Goal: Transaction & Acquisition: Purchase product/service

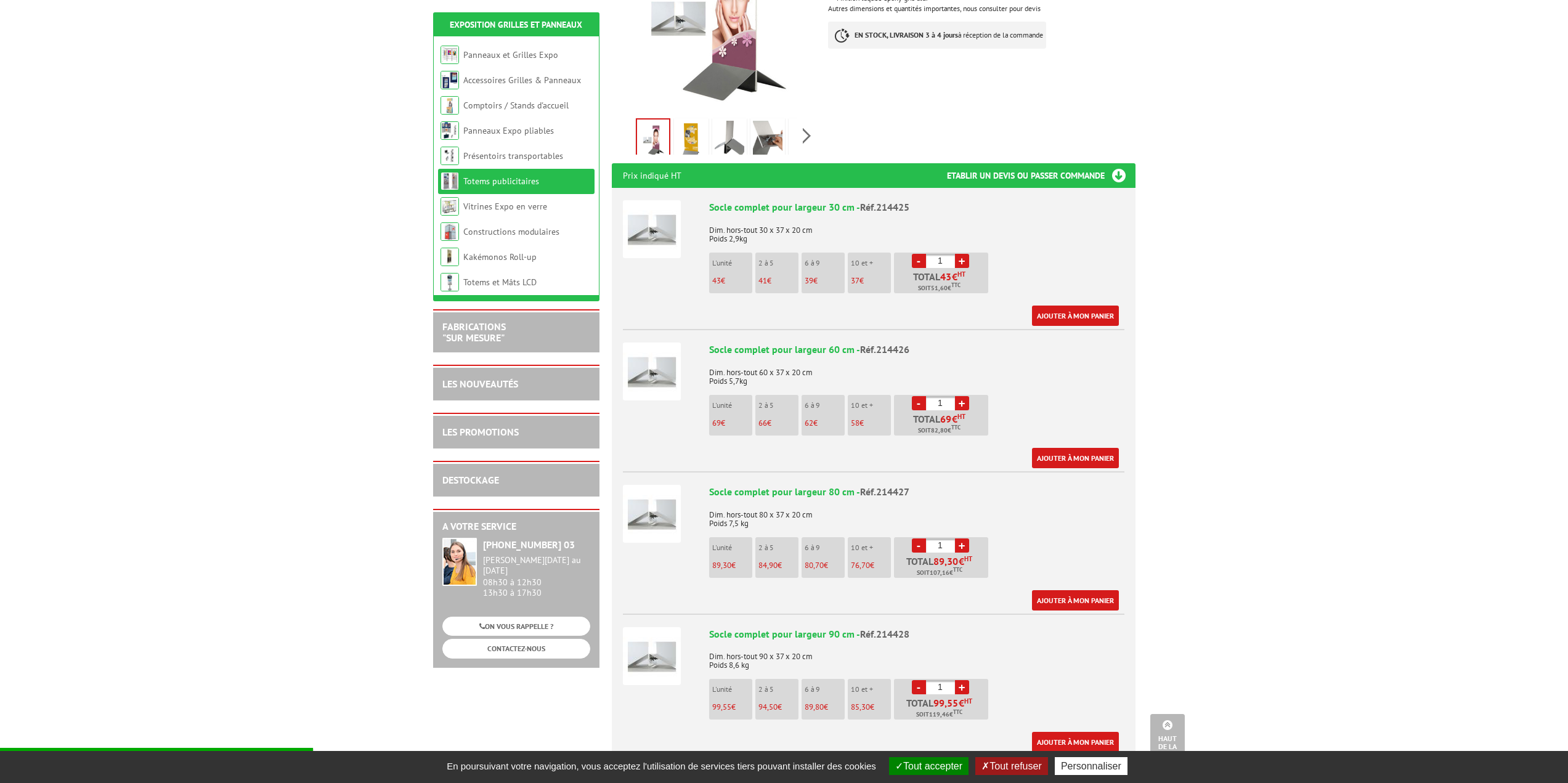
scroll to position [370, 0]
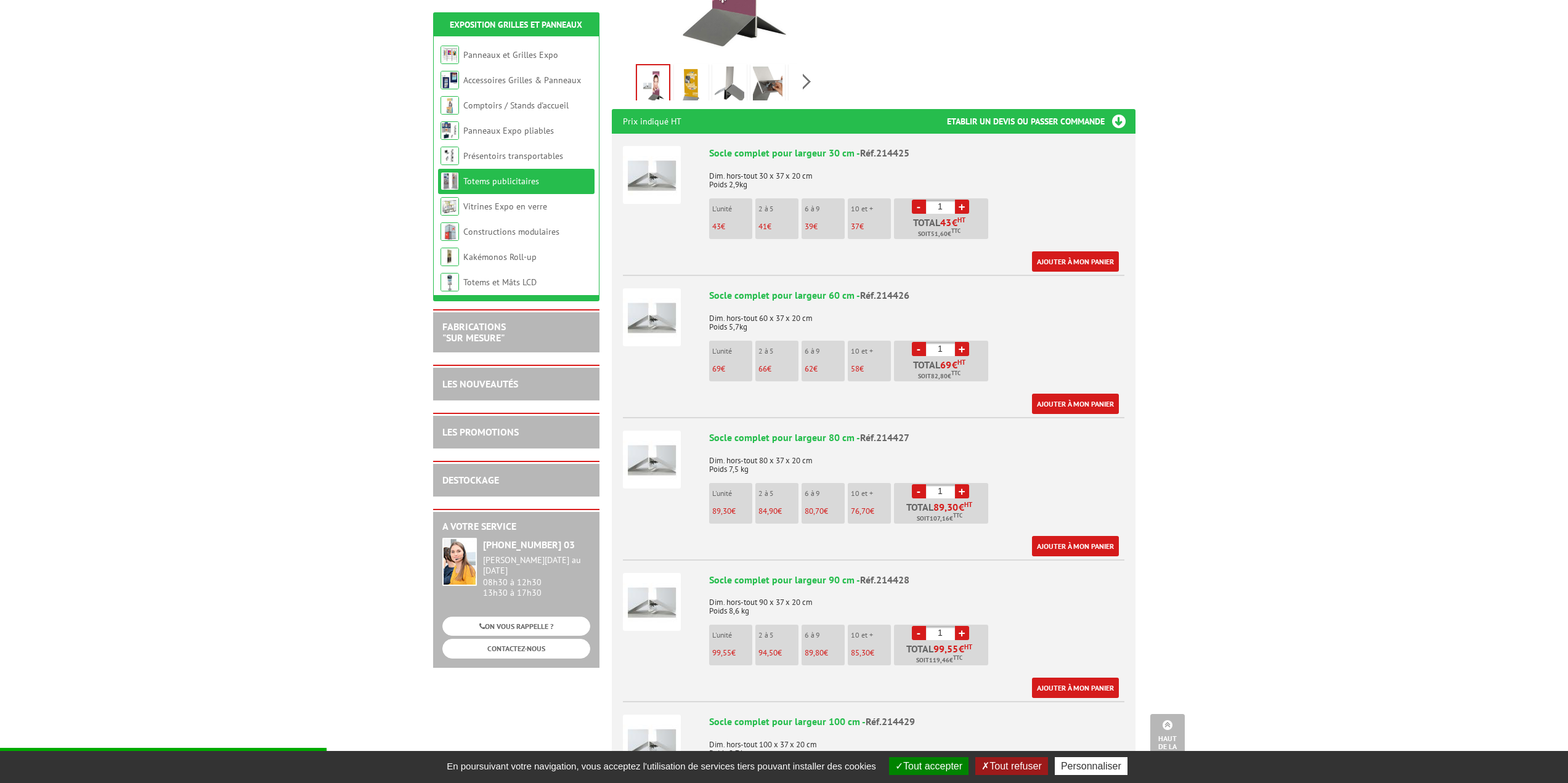
click at [991, 109] on h3 "Etablir un devis ou passer commande" at bounding box center [1040, 121] width 188 height 25
click at [839, 359] on li "6 à 9 62 €" at bounding box center [823, 361] width 43 height 41
click at [933, 341] on li "- 1 + Total 69 € HT Soit 82,80 € TTC" at bounding box center [941, 361] width 94 height 41
click at [943, 342] on input "1" at bounding box center [940, 349] width 29 height 14
type input "18"
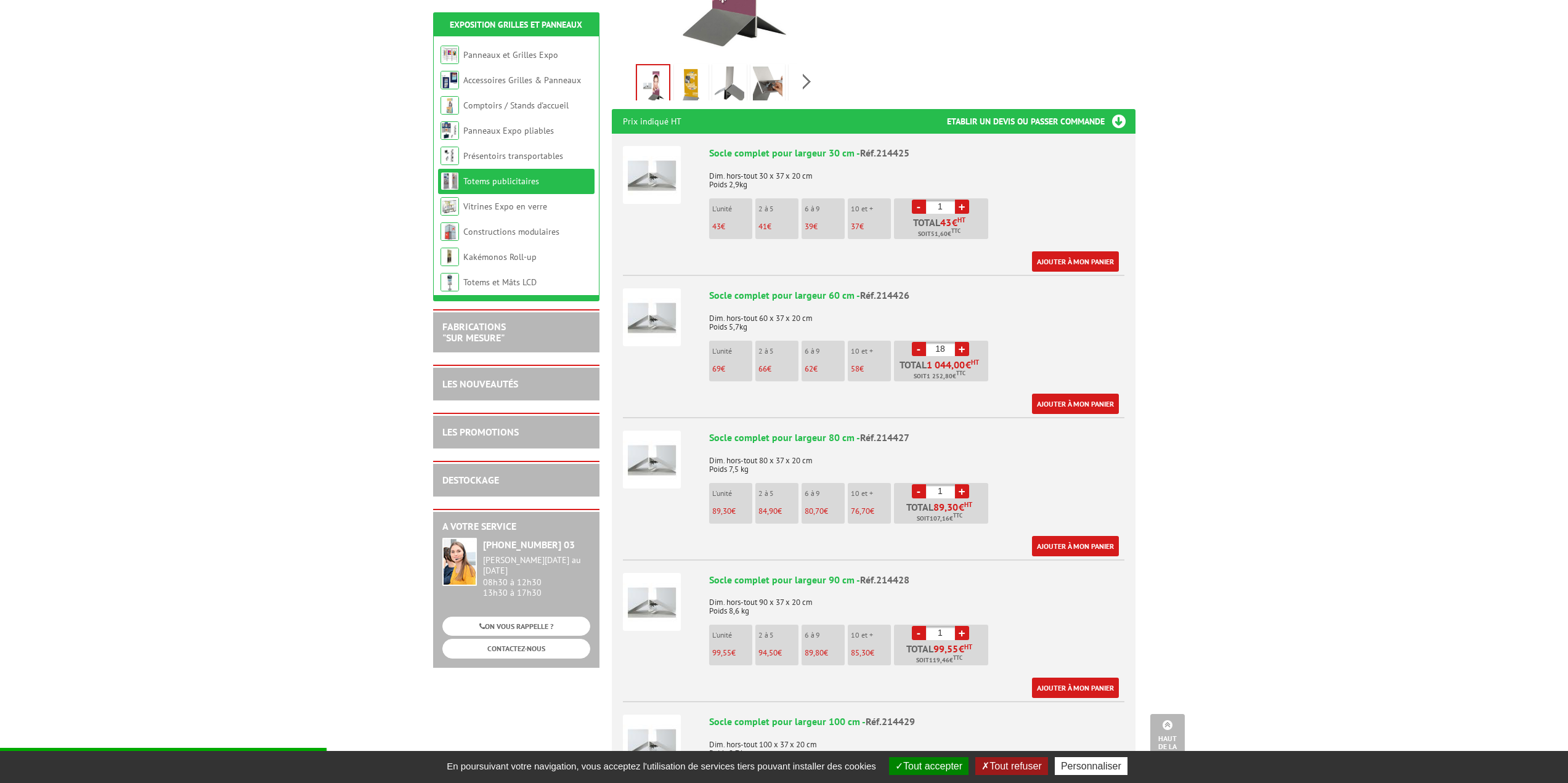
click at [1000, 334] on div "Socle complet pour largeur 60 cm - Réf.214426 Dim. hors-tout 60 x 37 x 20 cm Po…" at bounding box center [916, 351] width 415 height 126
click at [1061, 394] on link "Ajouter à mon panier" at bounding box center [1075, 404] width 87 height 20
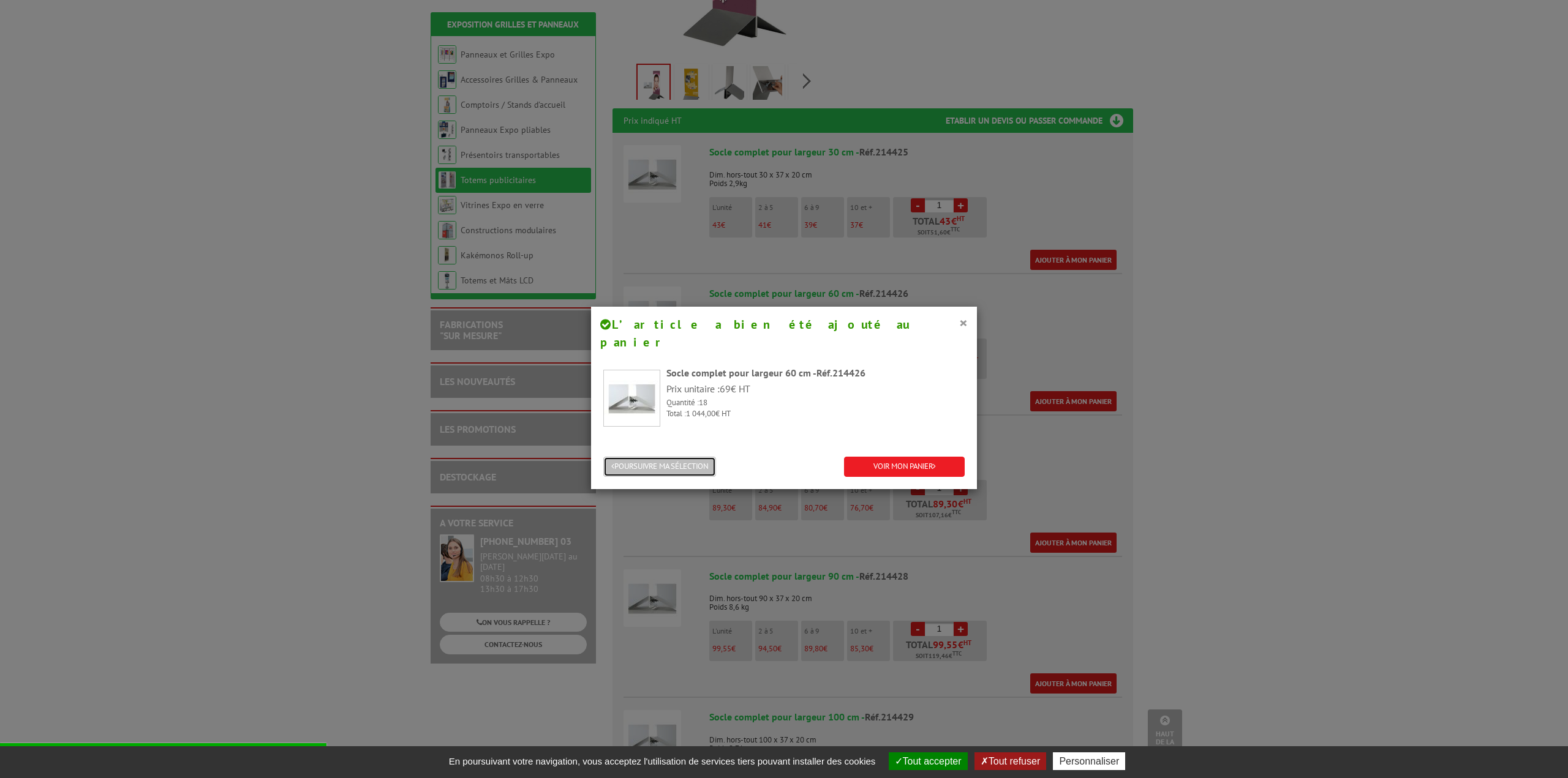
click at [706, 457] on button "POURSUIVRE MA SÉLECTION" at bounding box center [659, 467] width 113 height 20
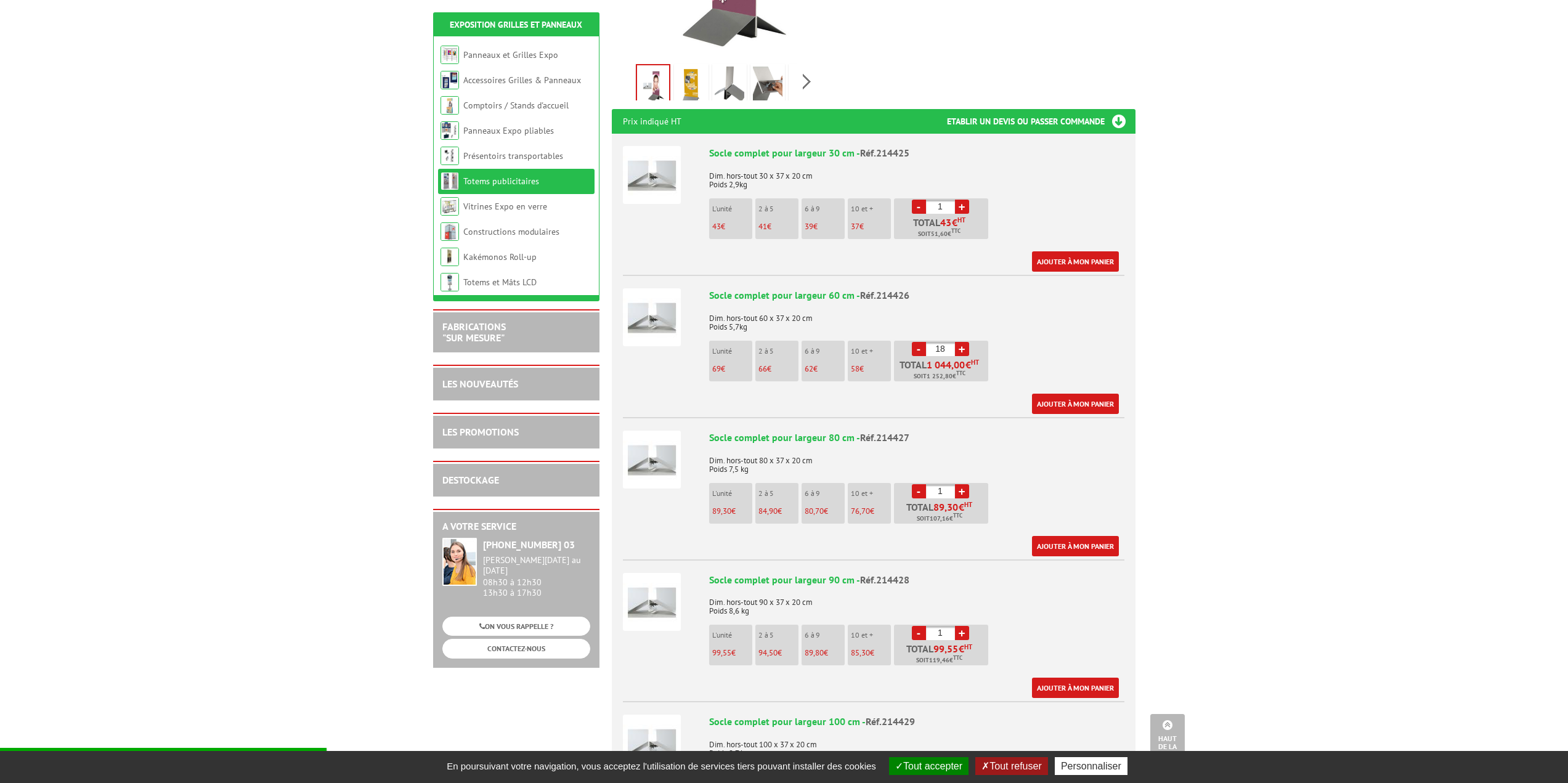
click at [942, 484] on input "1" at bounding box center [940, 491] width 29 height 14
type input "18"
click at [1051, 474] on div "Socle complet pour largeur 80 cm - Réf.214427 Dim. hors-tout 80 x 37 x 20 cm Po…" at bounding box center [916, 493] width 415 height 126
click at [1066, 536] on link "Ajouter à mon panier" at bounding box center [1075, 546] width 87 height 20
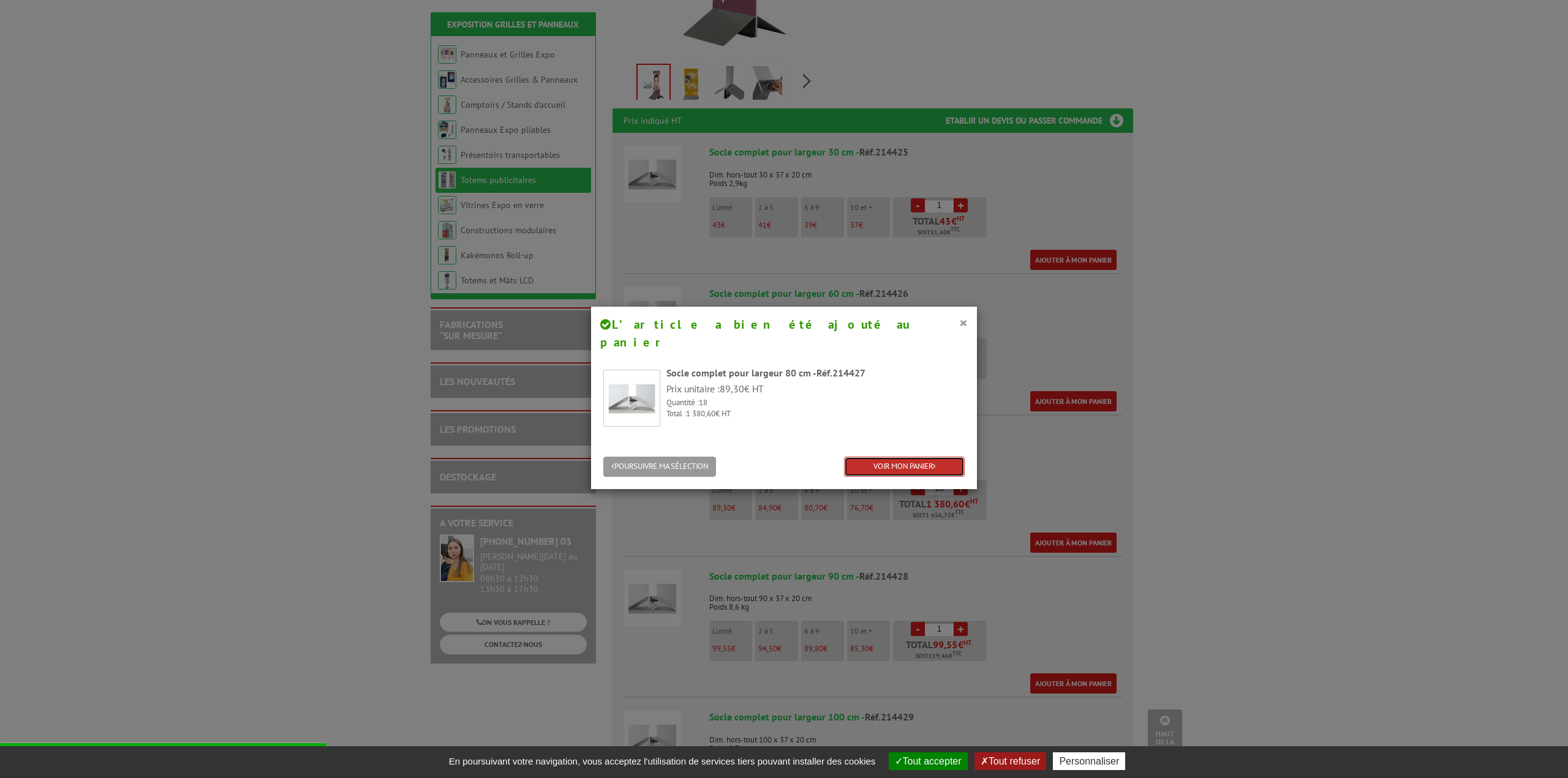
click at [937, 457] on link "VOIR MON PANIER" at bounding box center [904, 467] width 120 height 20
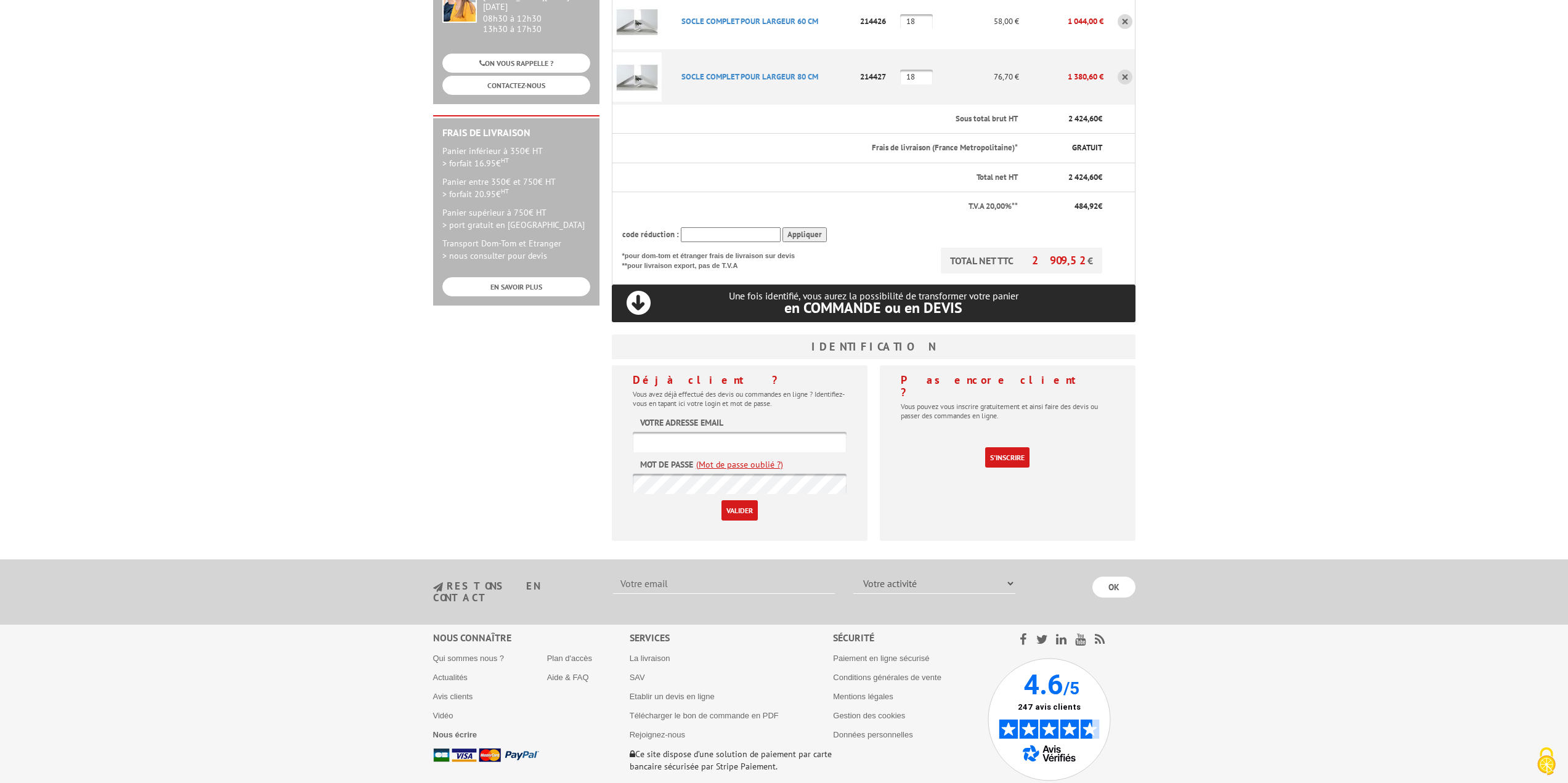
scroll to position [247, 0]
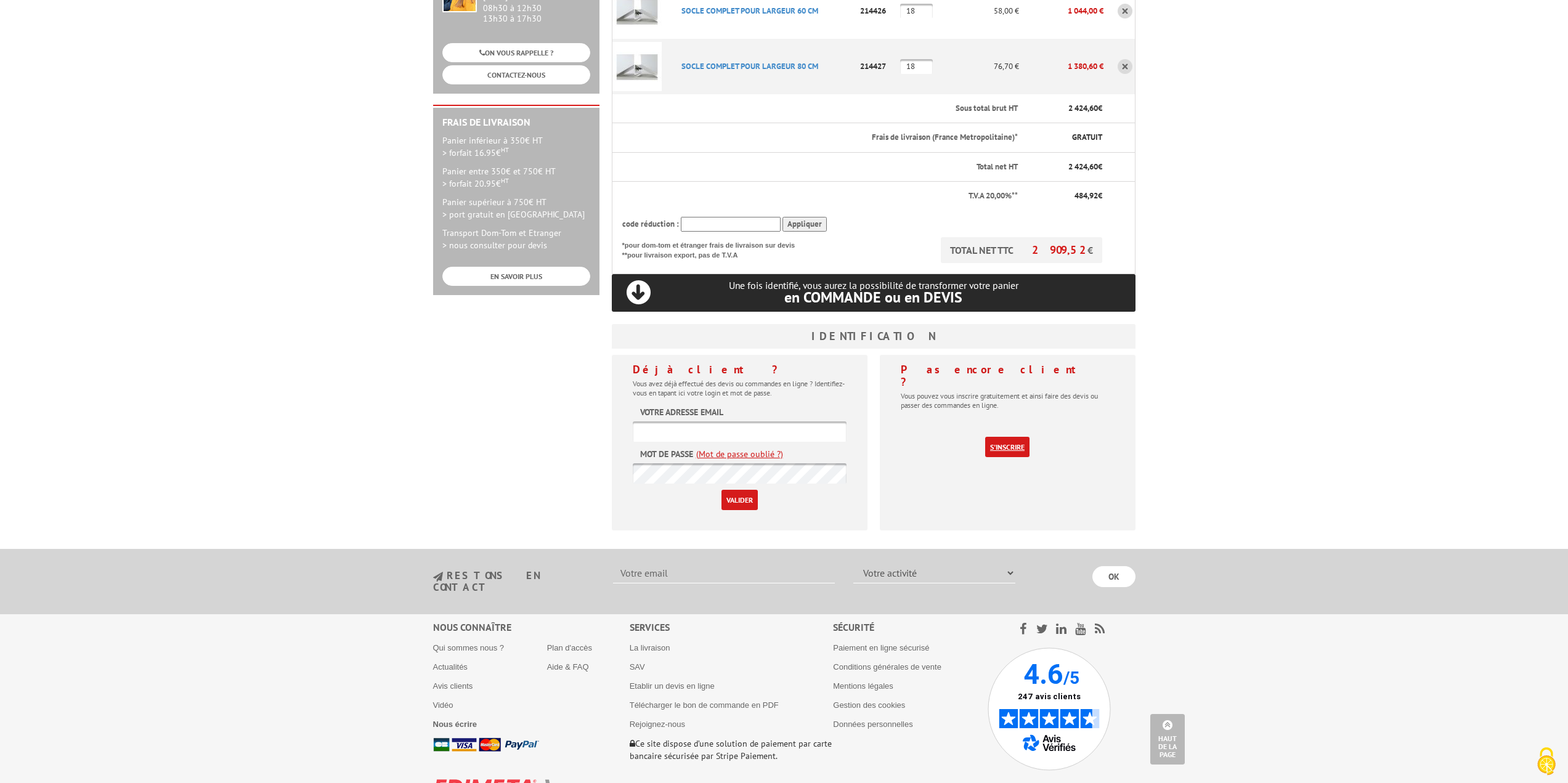
click at [1006, 440] on link "S'inscrire" at bounding box center [1008, 447] width 44 height 20
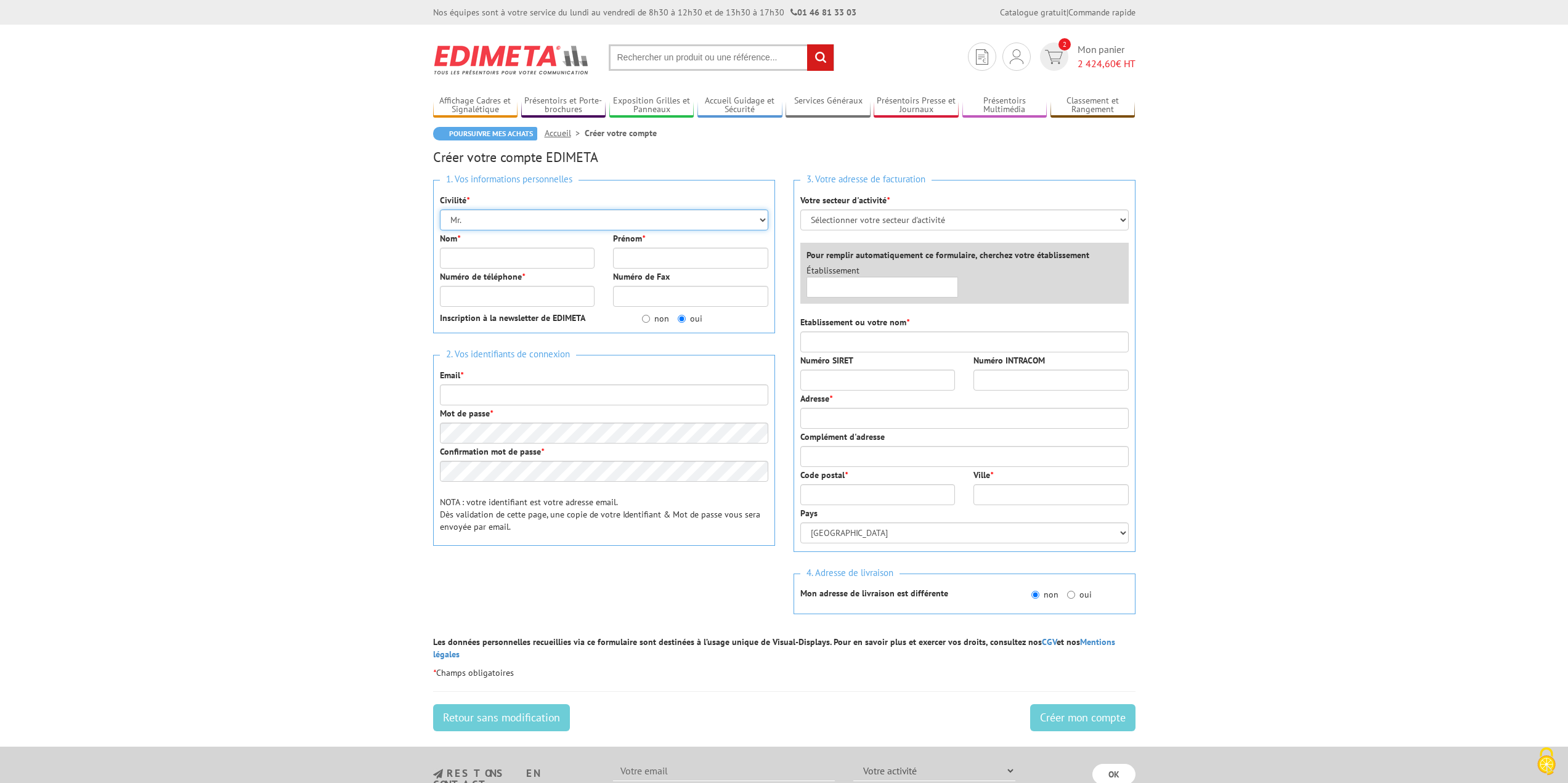
click at [510, 228] on select "Mr. Mme. Mlle." at bounding box center [604, 219] width 328 height 21
click at [491, 265] on input "Nom *" at bounding box center [517, 258] width 155 height 21
type input "ACSEP Héraud"
type input "[PERSON_NAME]"
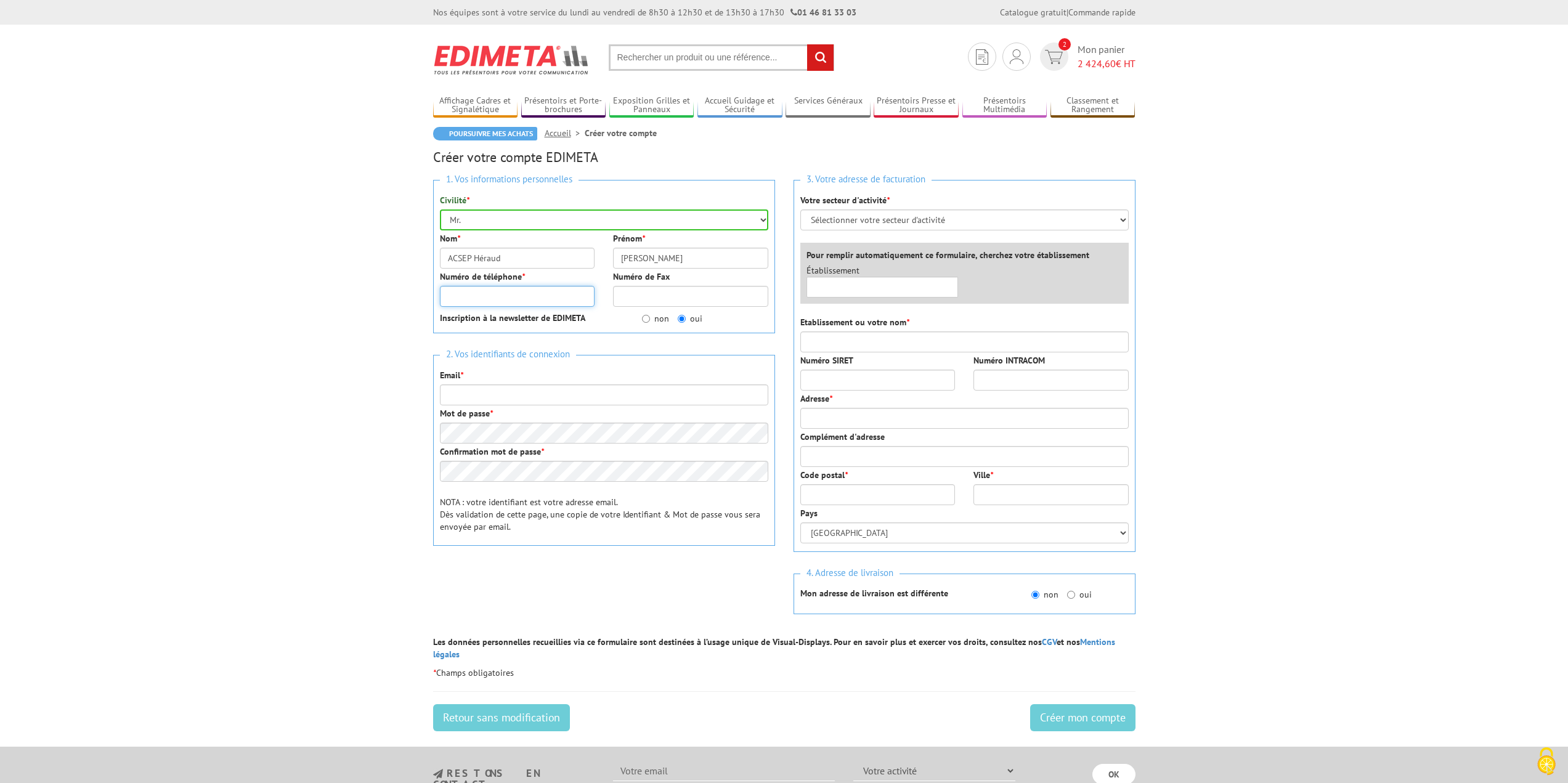
type input "0749620602"
type input "[EMAIL_ADDRESS][DOMAIN_NAME]"
type input "ACSEP86"
type input "16 rue Alphonse Daudet"
type input "86000"
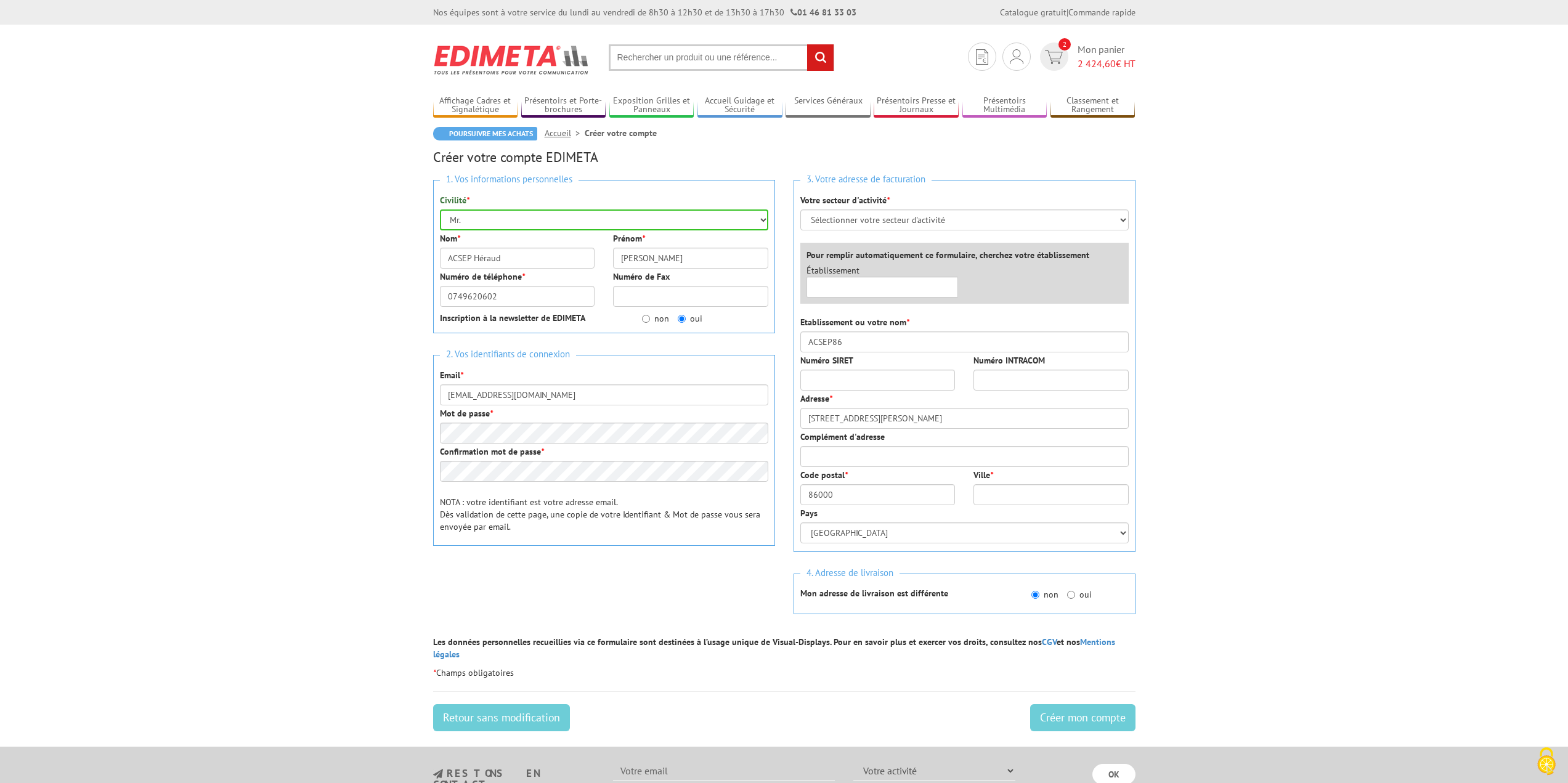
type input "Poitiers"
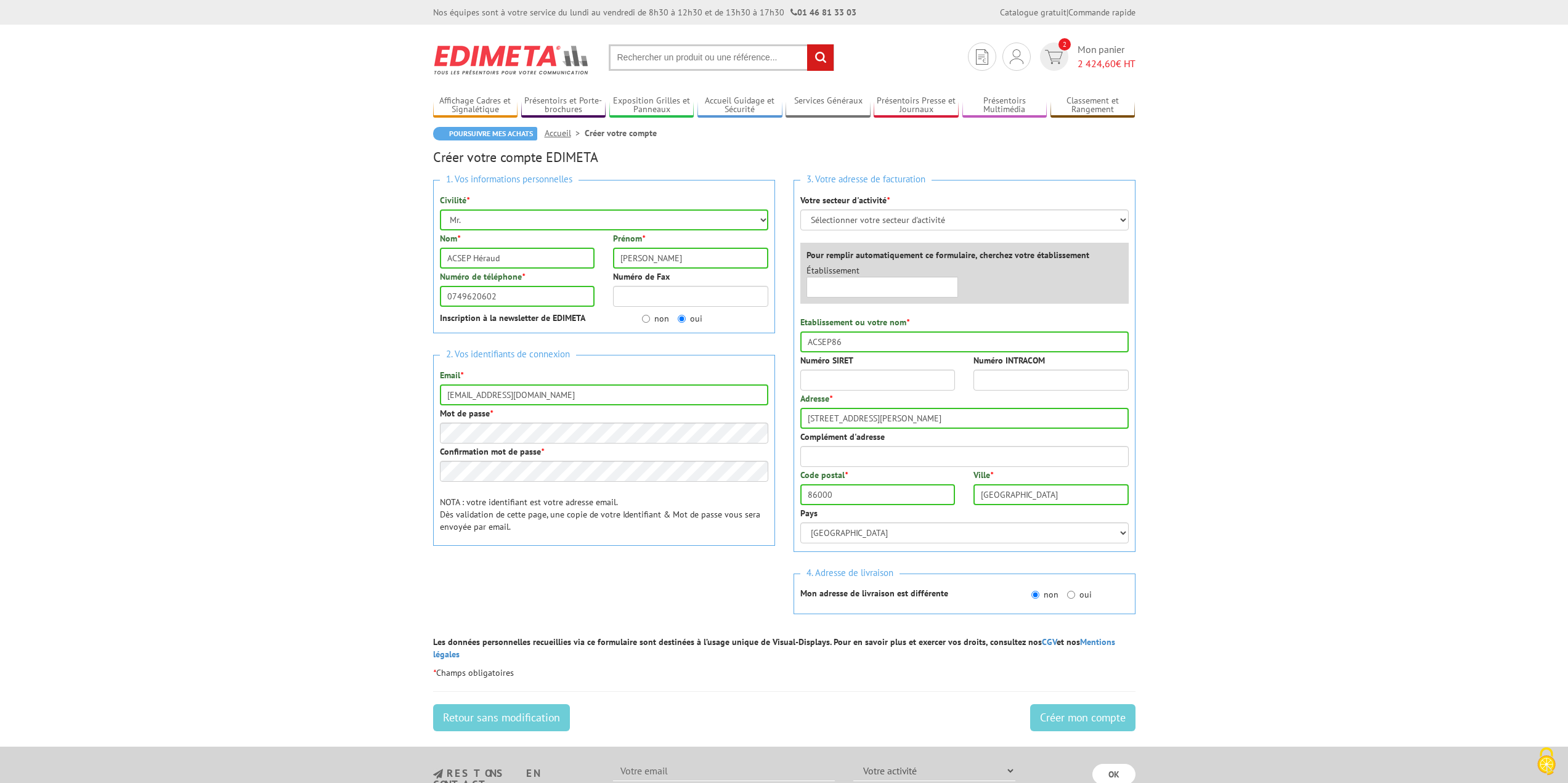
click at [660, 320] on label "non" at bounding box center [655, 318] width 27 height 12
click at [650, 320] on input "non" at bounding box center [645, 319] width 8 height 8
radio input "true"
click at [558, 511] on p "NOTA : votre identifiant est votre adresse email. Dès validation de cette page,…" at bounding box center [604, 514] width 328 height 37
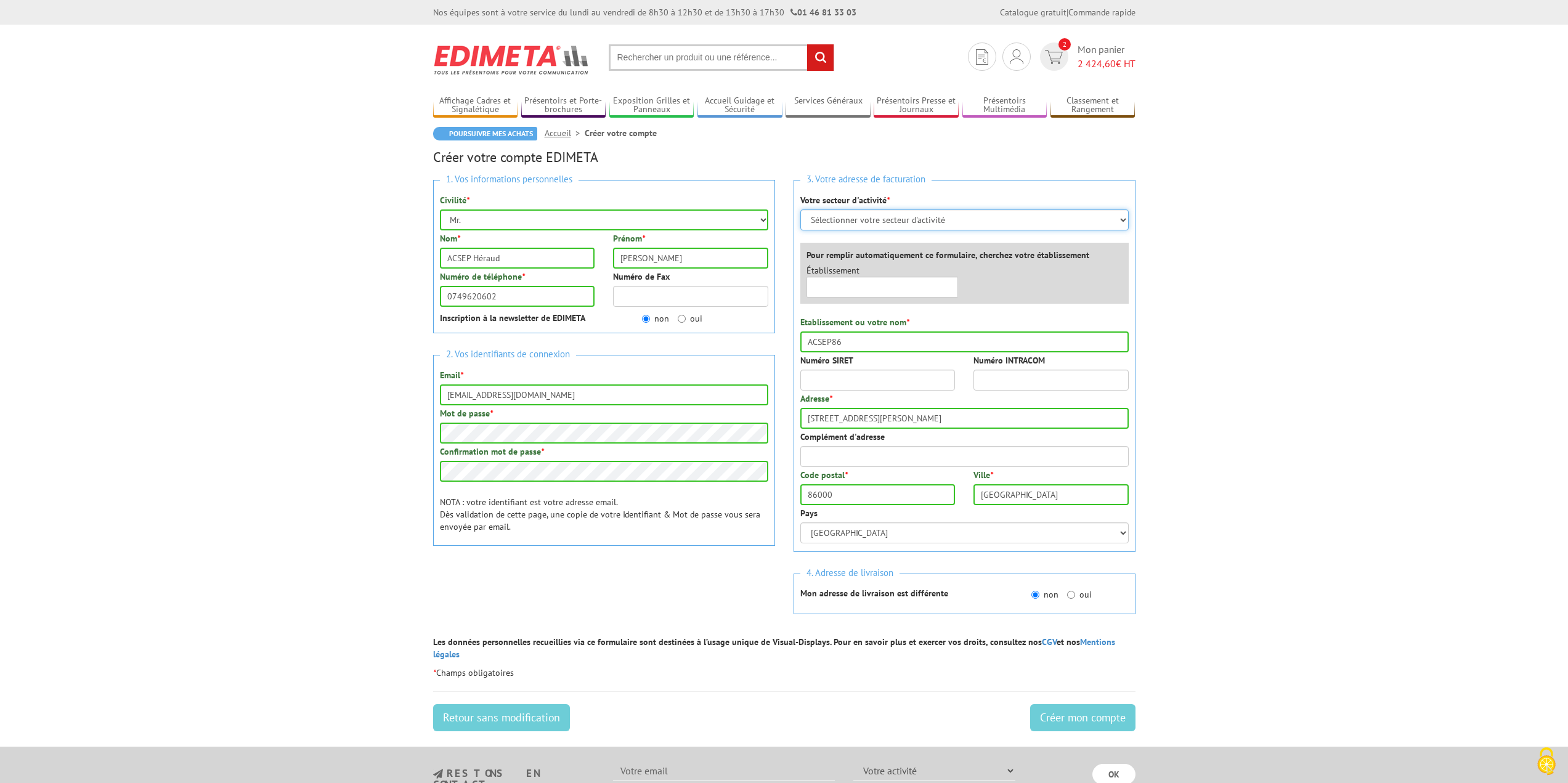
click at [928, 226] on select "Sélectionner votre secteur d'activité Administrations et collectivités Magasins…" at bounding box center [964, 219] width 328 height 21
select select "878"
click at [800, 209] on select "Sélectionner votre secteur d'activité Administrations et collectivités Magasins…" at bounding box center [964, 219] width 328 height 21
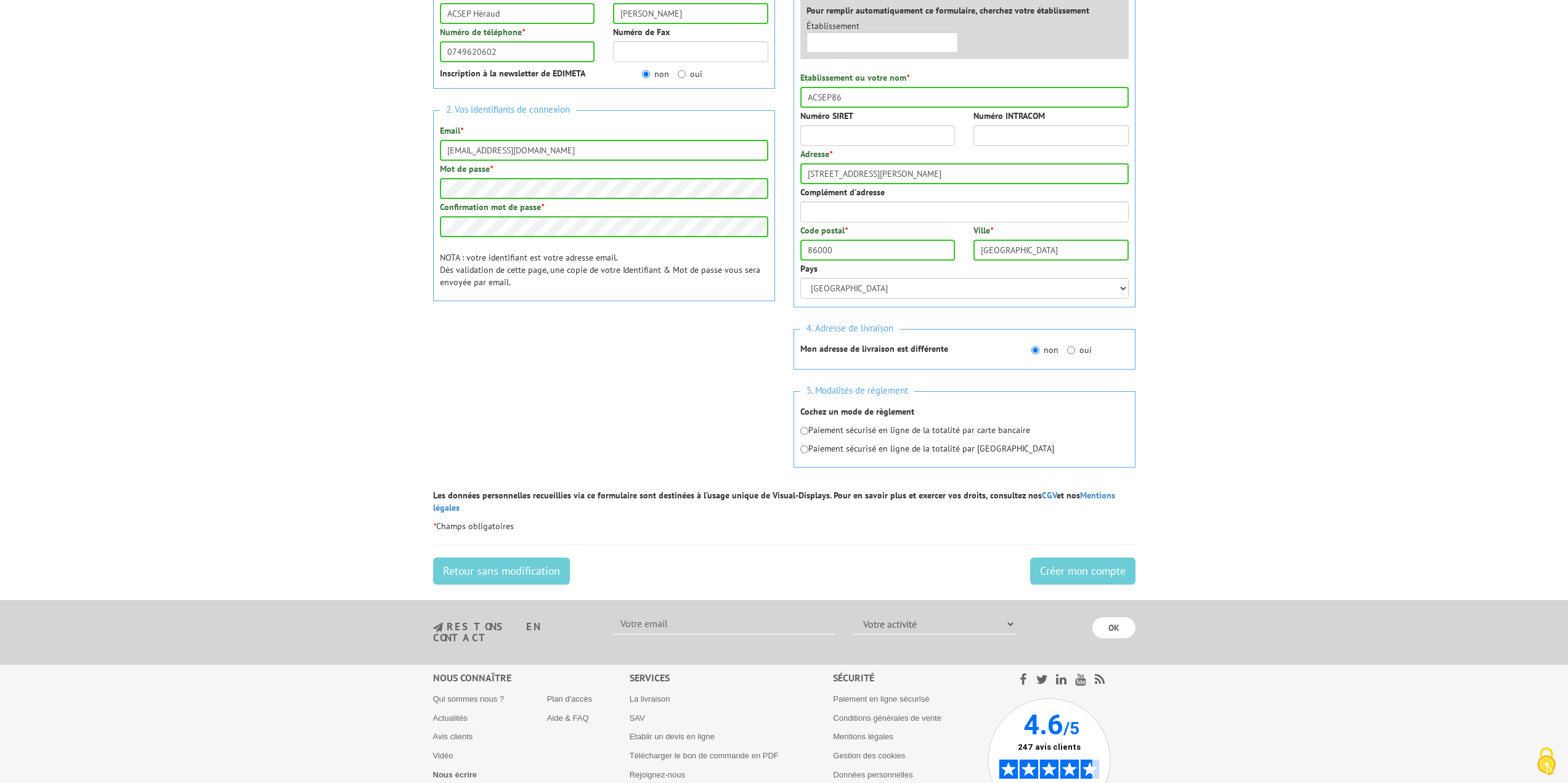
scroll to position [247, 0]
click at [1099, 555] on input "Créer mon compte" at bounding box center [1083, 569] width 105 height 27
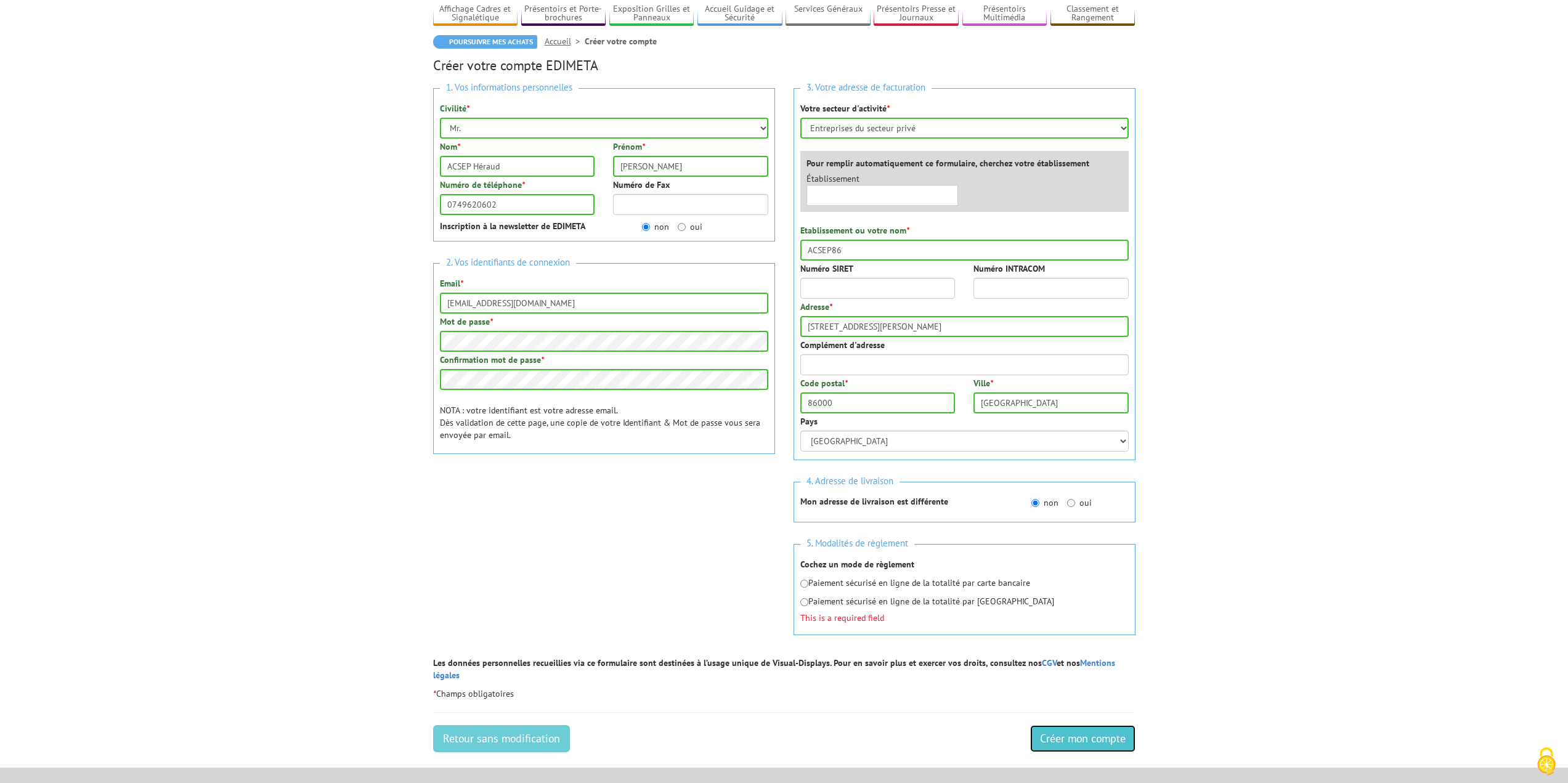
scroll to position [97, 0]
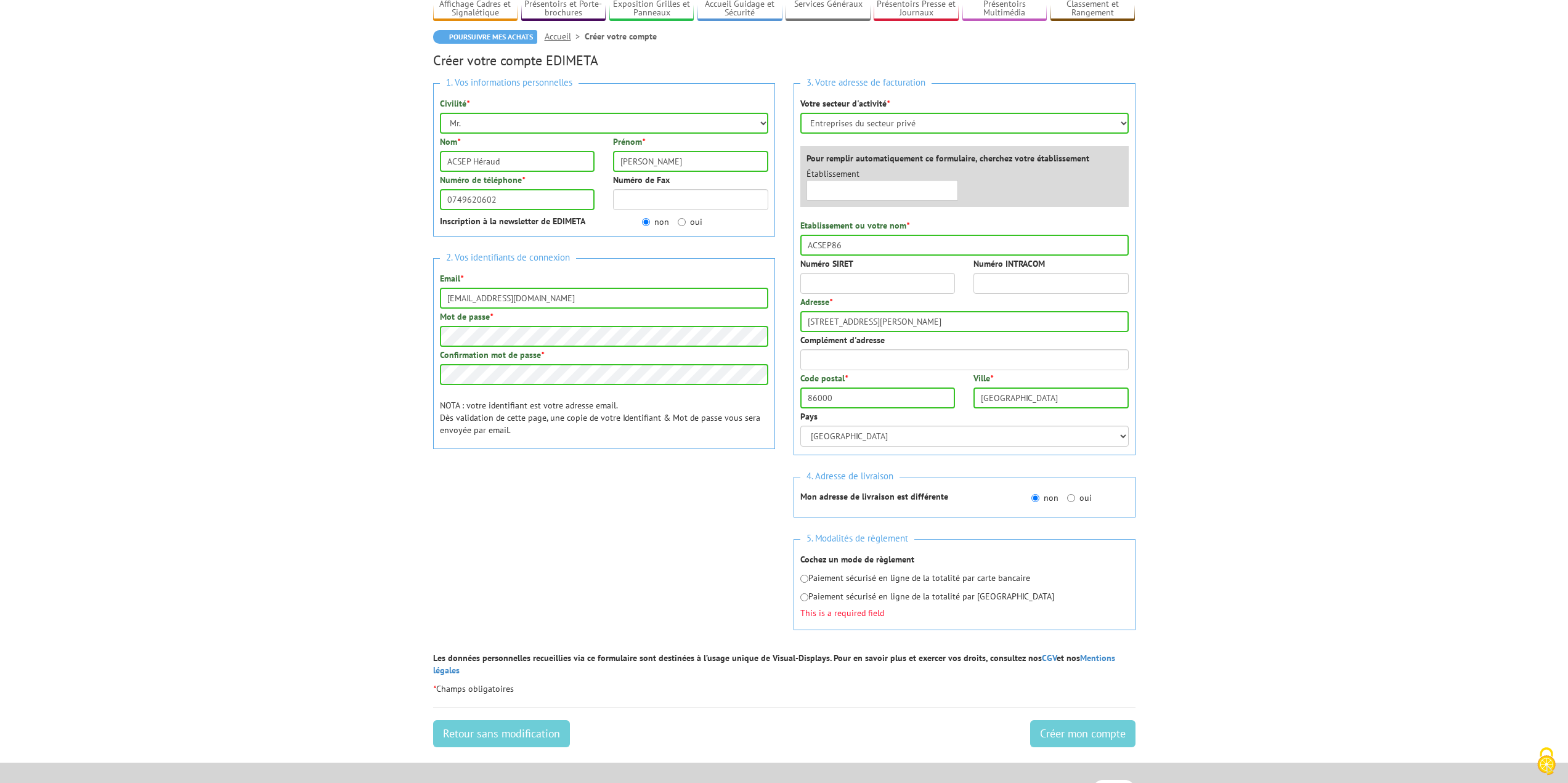
click at [809, 580] on p "Paiement sécurisé en ligne de la totalité par carte bancaire" at bounding box center [964, 578] width 328 height 12
click at [800, 581] on input "radio" at bounding box center [804, 579] width 8 height 8
radio input "true"
click at [1042, 720] on input "Créer mon compte" at bounding box center [1083, 734] width 105 height 27
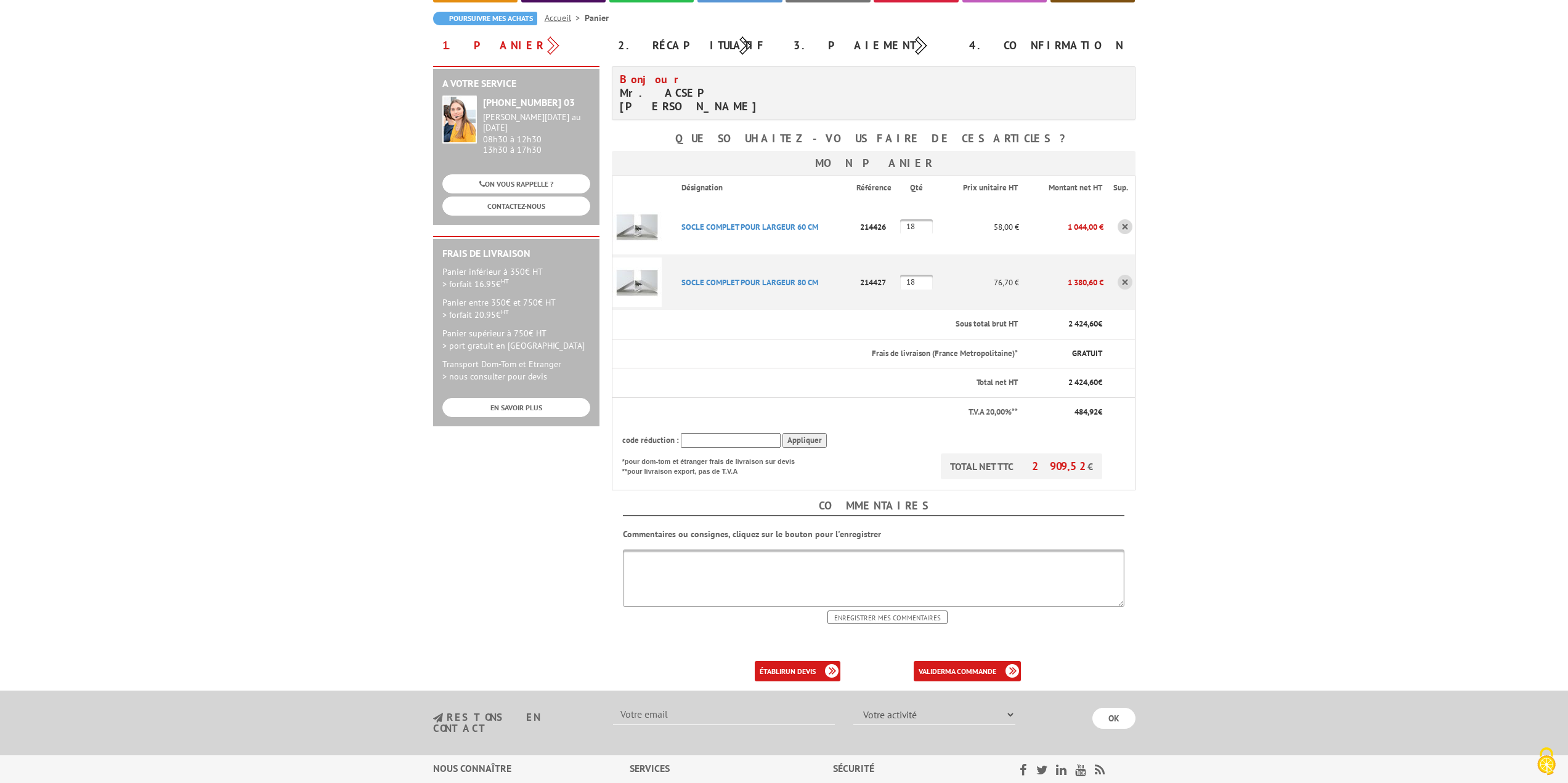
scroll to position [123, 0]
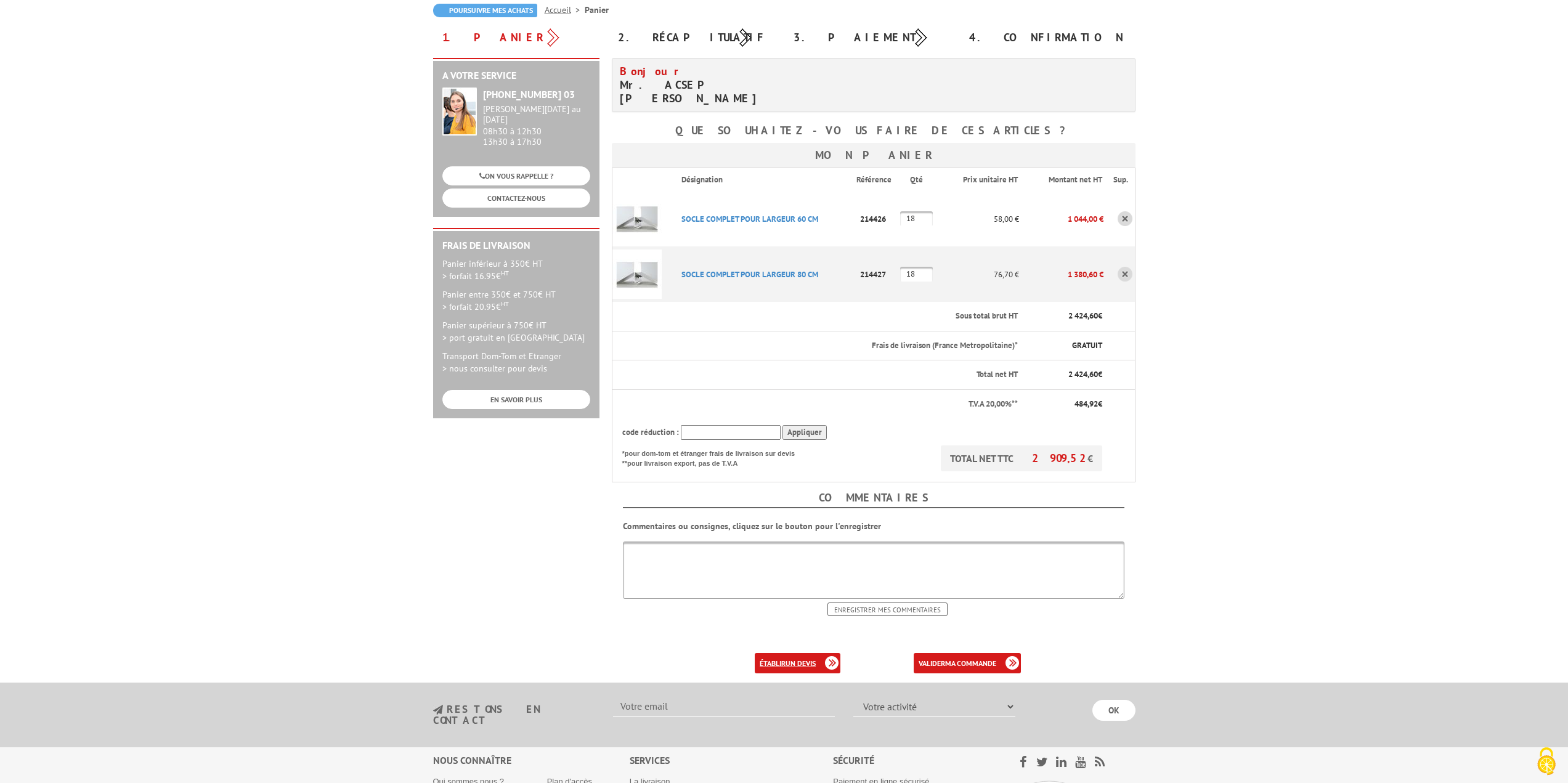
click at [816, 659] on b "un devis" at bounding box center [801, 663] width 30 height 10
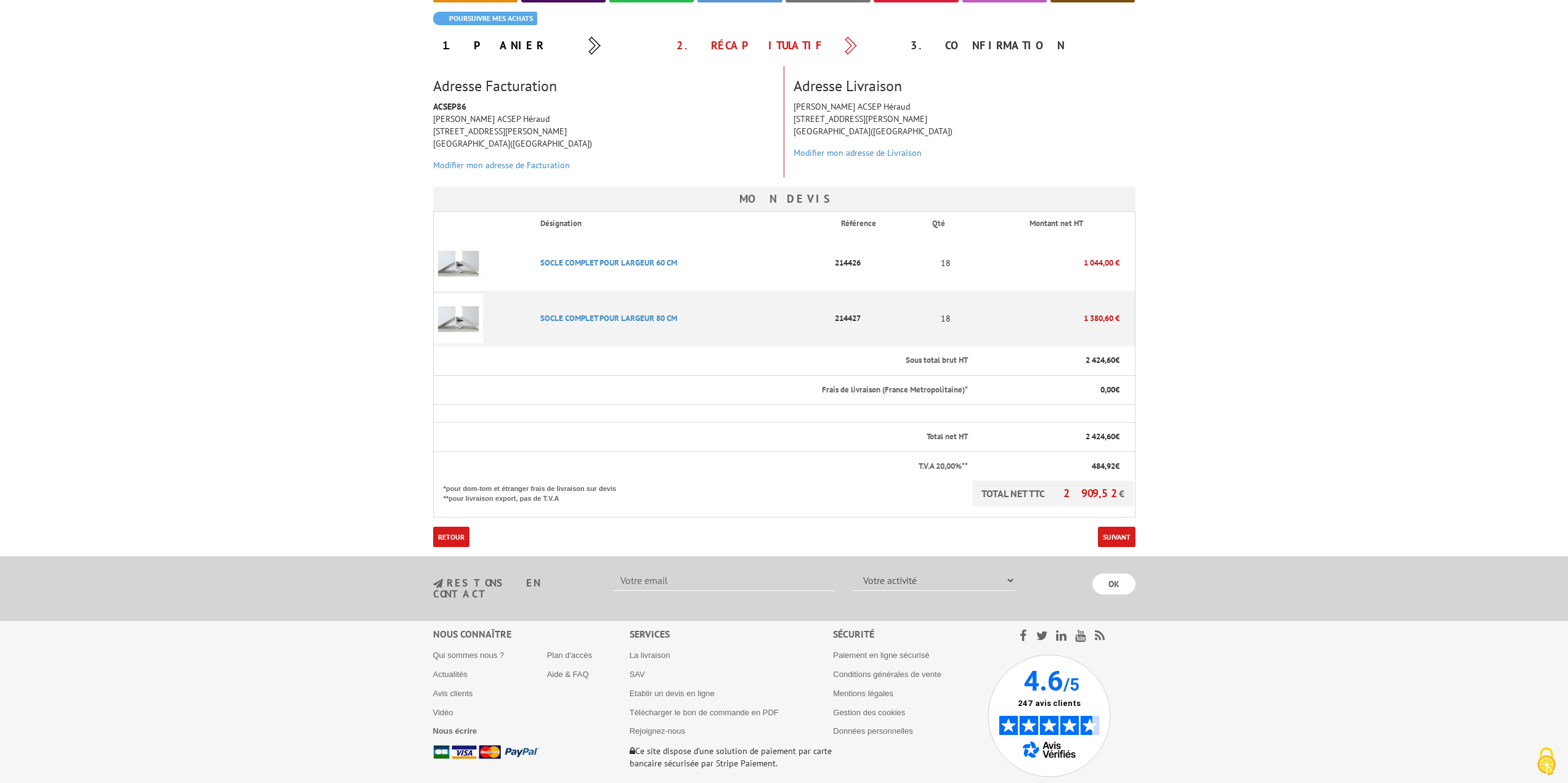
scroll to position [123, 0]
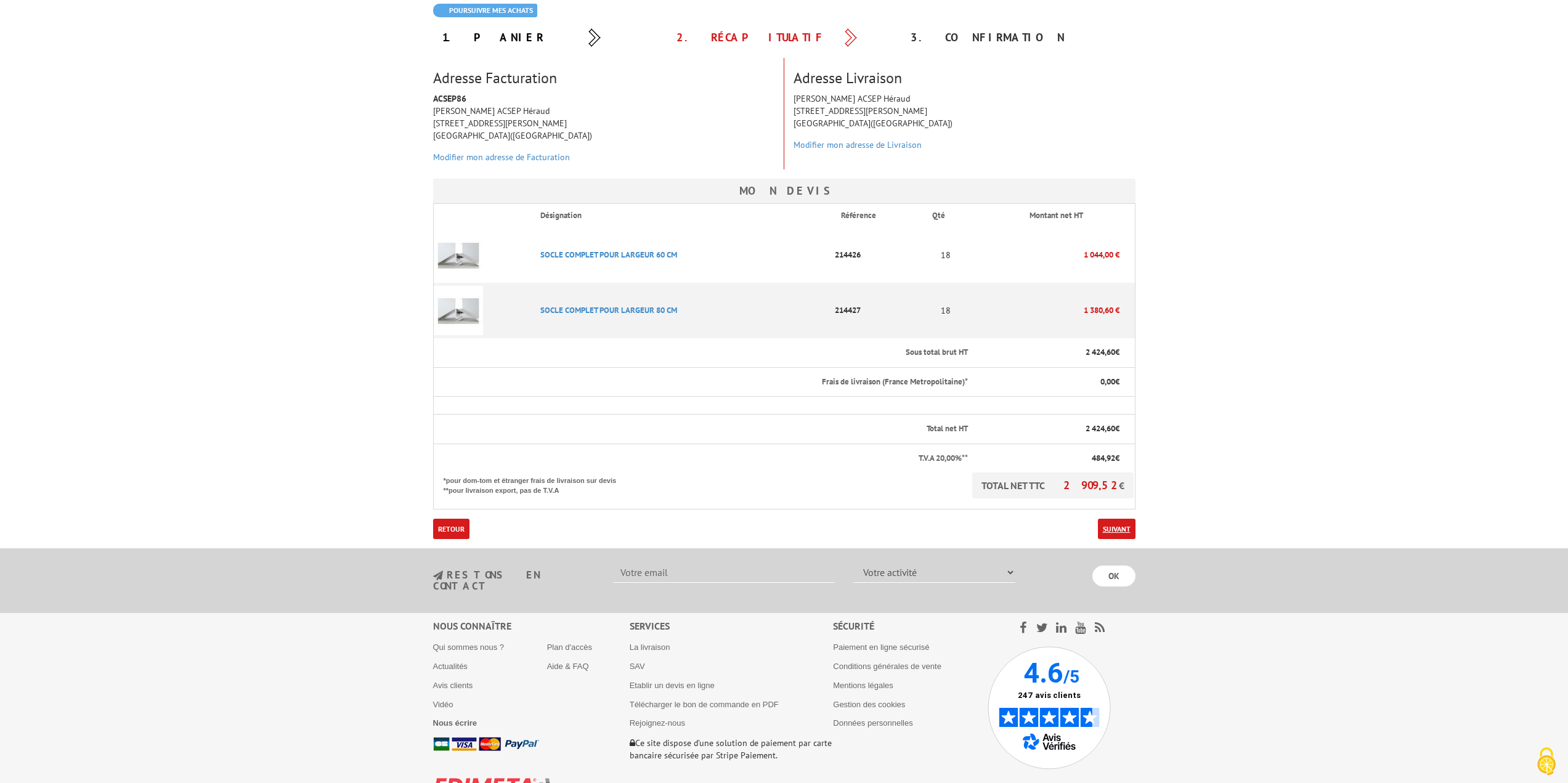
click at [1121, 531] on link "Suivant" at bounding box center [1117, 529] width 37 height 20
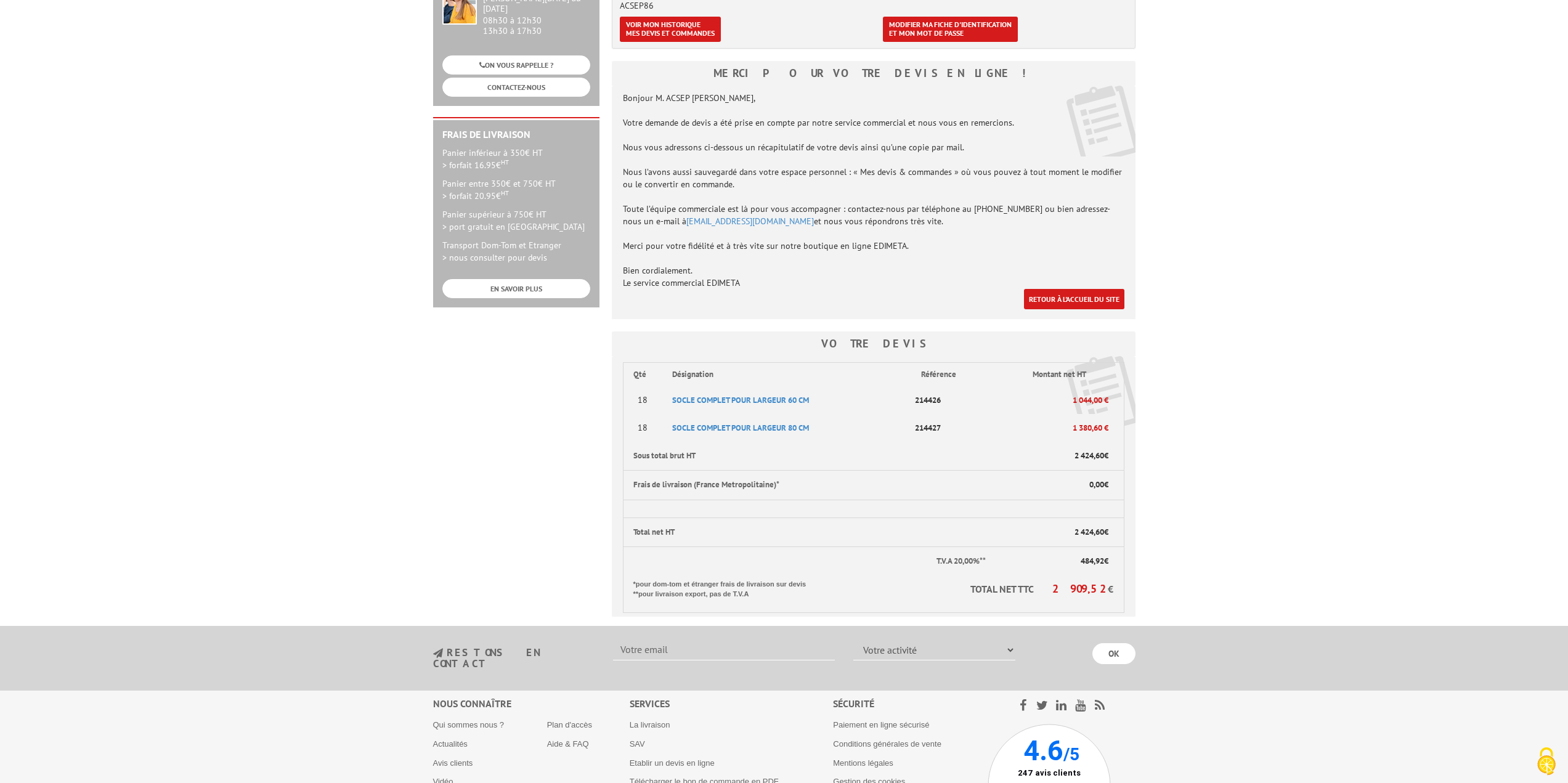
scroll to position [247, 0]
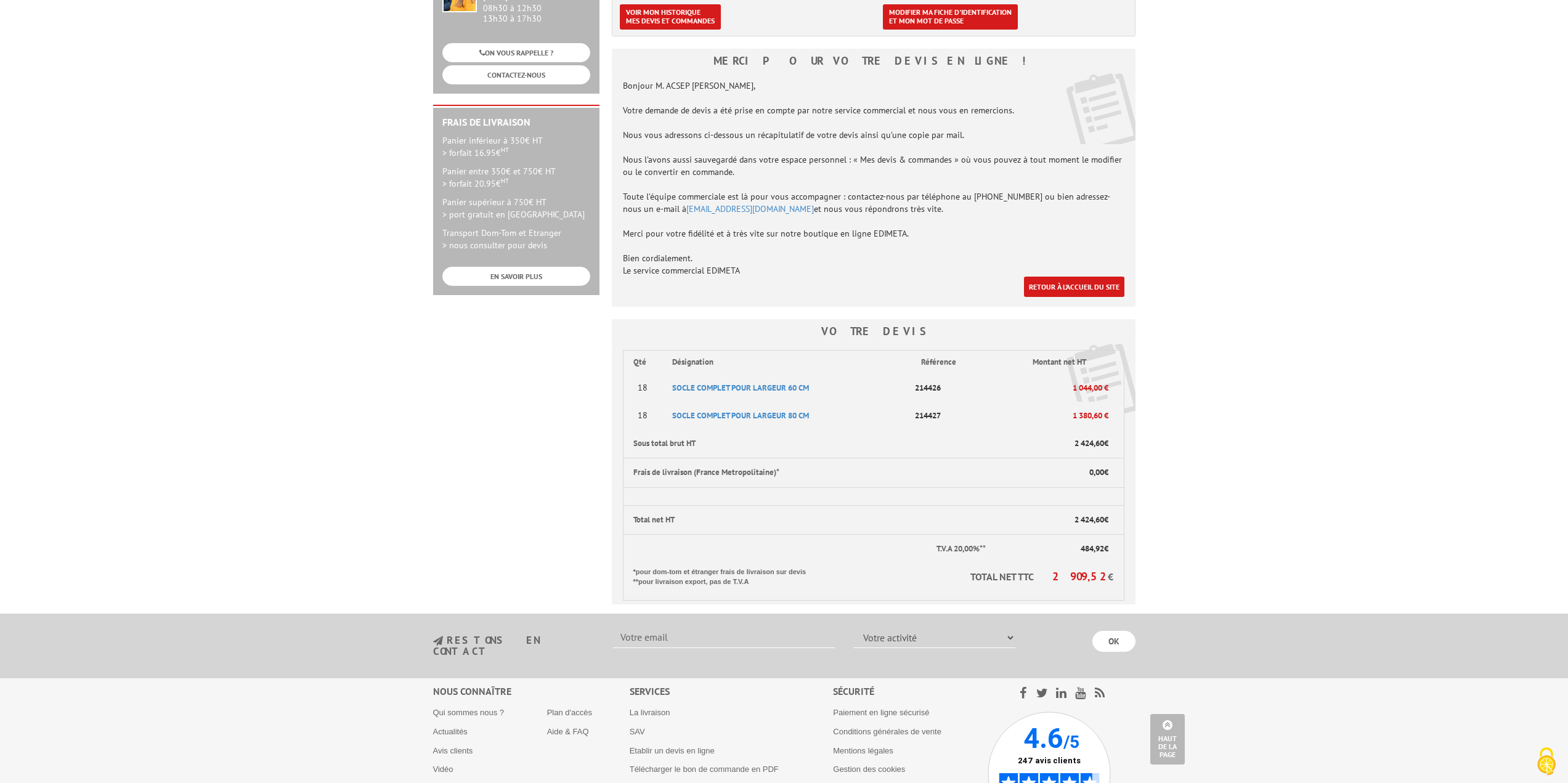
click at [1056, 534] on th "484,92 €" at bounding box center [1056, 549] width 137 height 29
click at [921, 546] on th "T.V.A 20,00%**" at bounding box center [805, 549] width 364 height 29
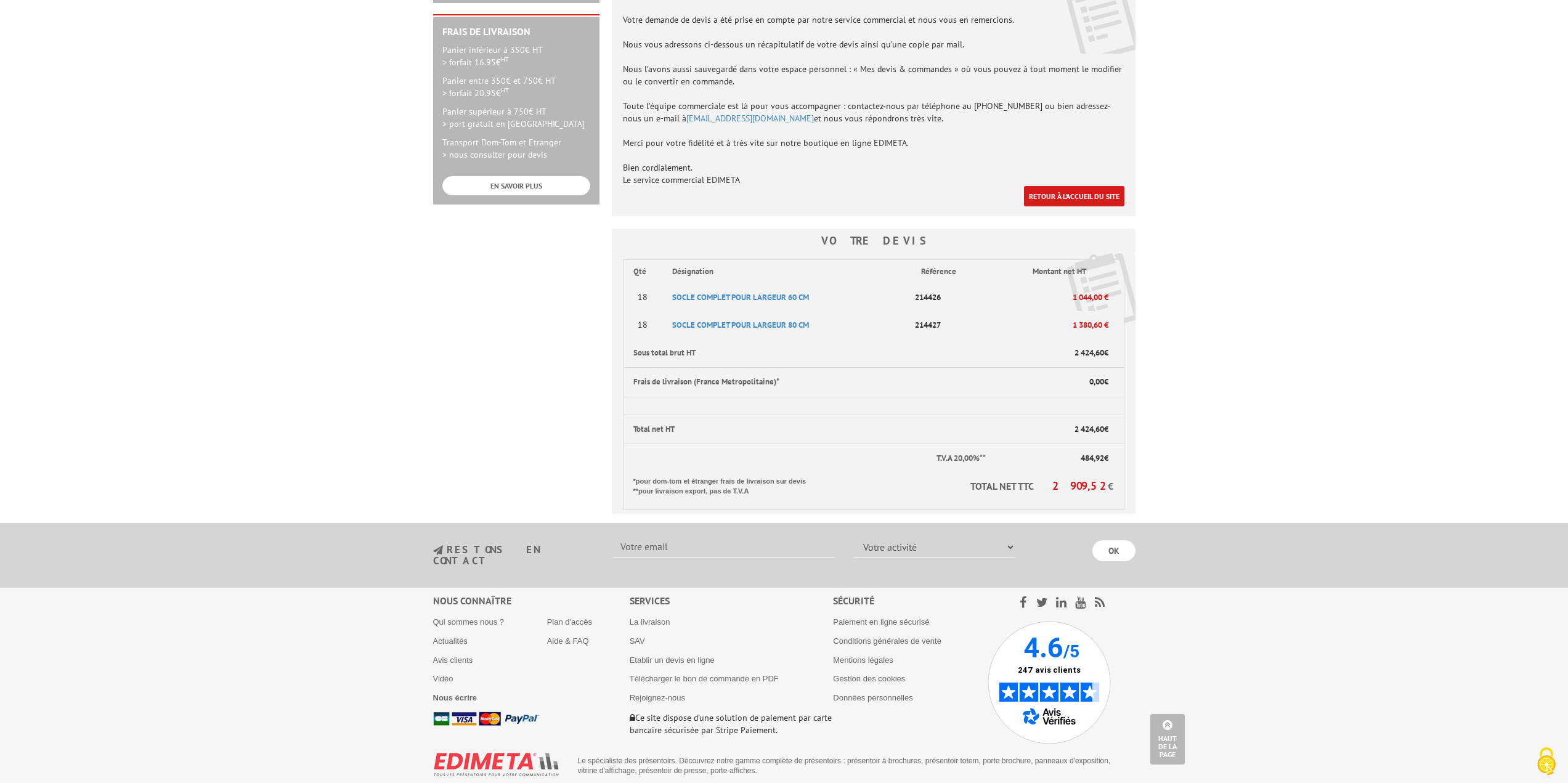
scroll to position [339, 0]
click at [1158, 489] on body "Nos équipes sont à votre service du lundi au vendredi de 8h30 à 12h30 et de 13h…" at bounding box center [784, 233] width 1568 height 1144
drag, startPoint x: 1202, startPoint y: 489, endPoint x: 631, endPoint y: 254, distance: 617.5
click at [631, 254] on body "Nos équipes sont à votre service du lundi au vendredi de 8h30 à 12h30 et de 13h…" at bounding box center [784, 233] width 1568 height 1144
click at [614, 256] on div "Qté Désignation Référence Montant net HT 18 SOCLE COMPLET POUR LARGEUR 60 CM" at bounding box center [874, 381] width 524 height 261
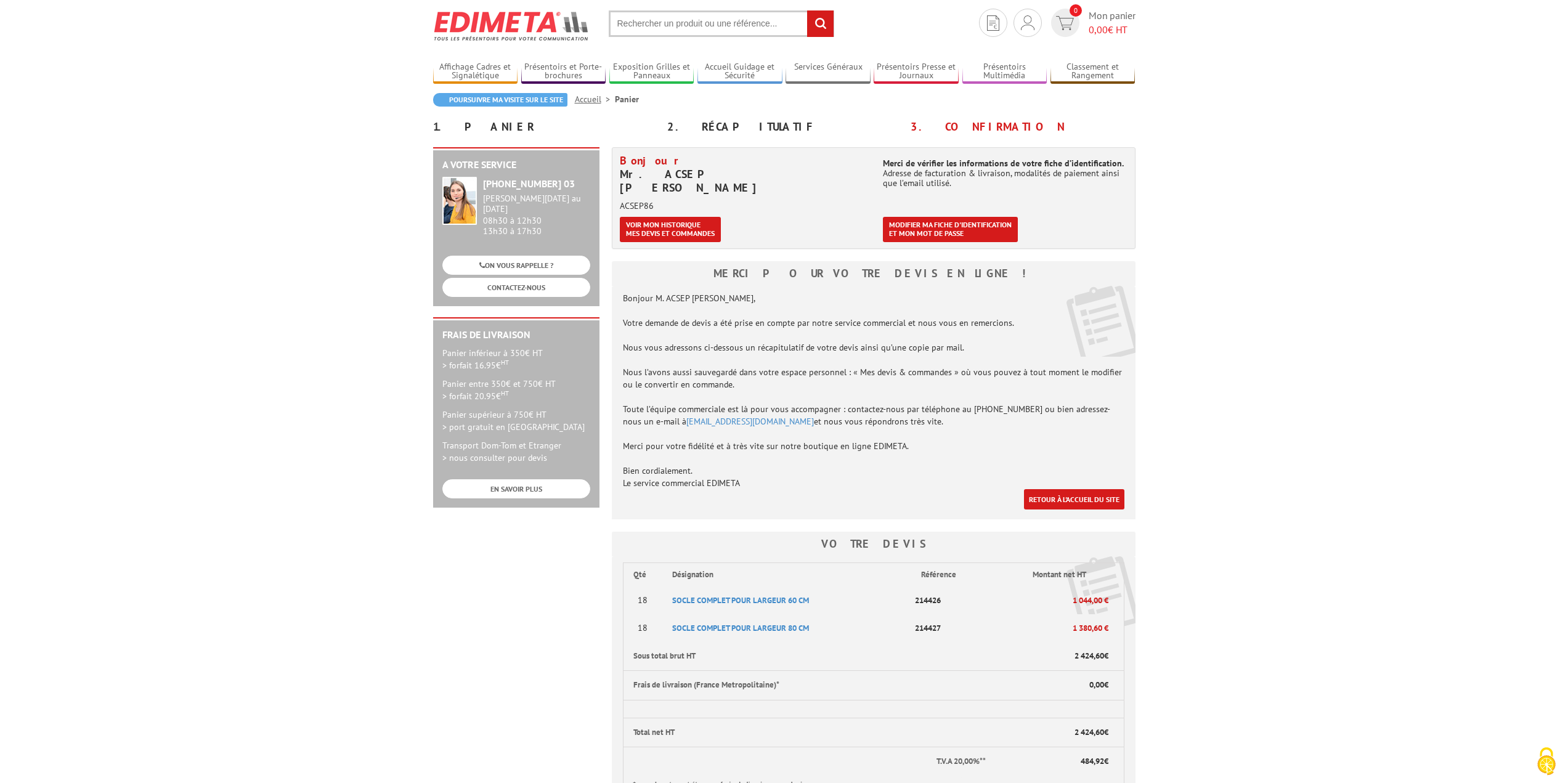
scroll to position [31, 0]
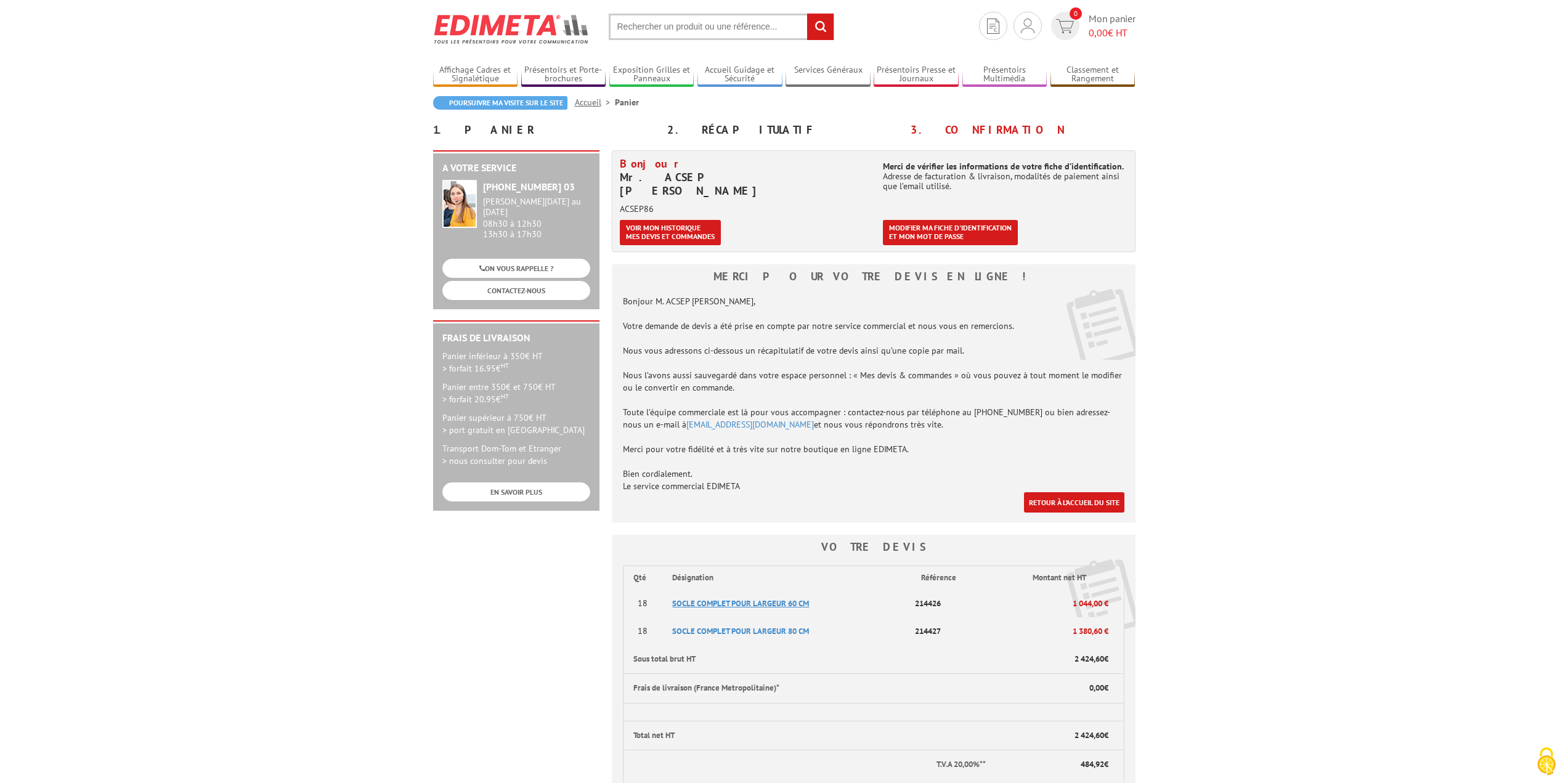
click at [800, 599] on span "SOCLE COMPLET POUR LARGEUR 60 CM" at bounding box center [741, 604] width 137 height 11
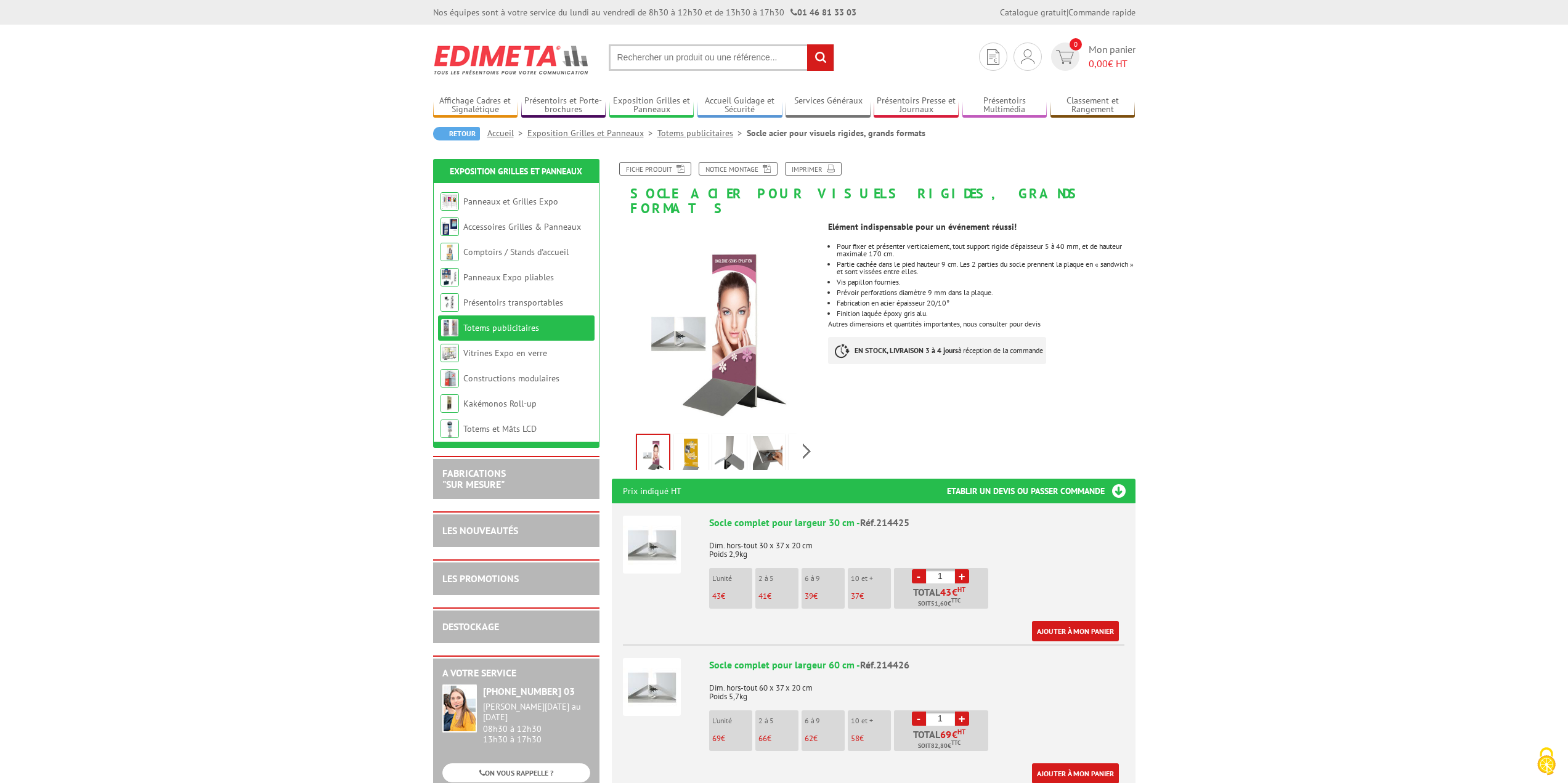
click at [810, 569] on li "6 à 9 39 €" at bounding box center [823, 588] width 43 height 41
click at [764, 515] on div "Socle complet pour largeur 30 cm - Réf.214425" at bounding box center [916, 522] width 415 height 14
click at [823, 675] on p "Dim. hors-tout 60 x 37 x 20 cm Poids 5,7kg" at bounding box center [916, 688] width 415 height 26
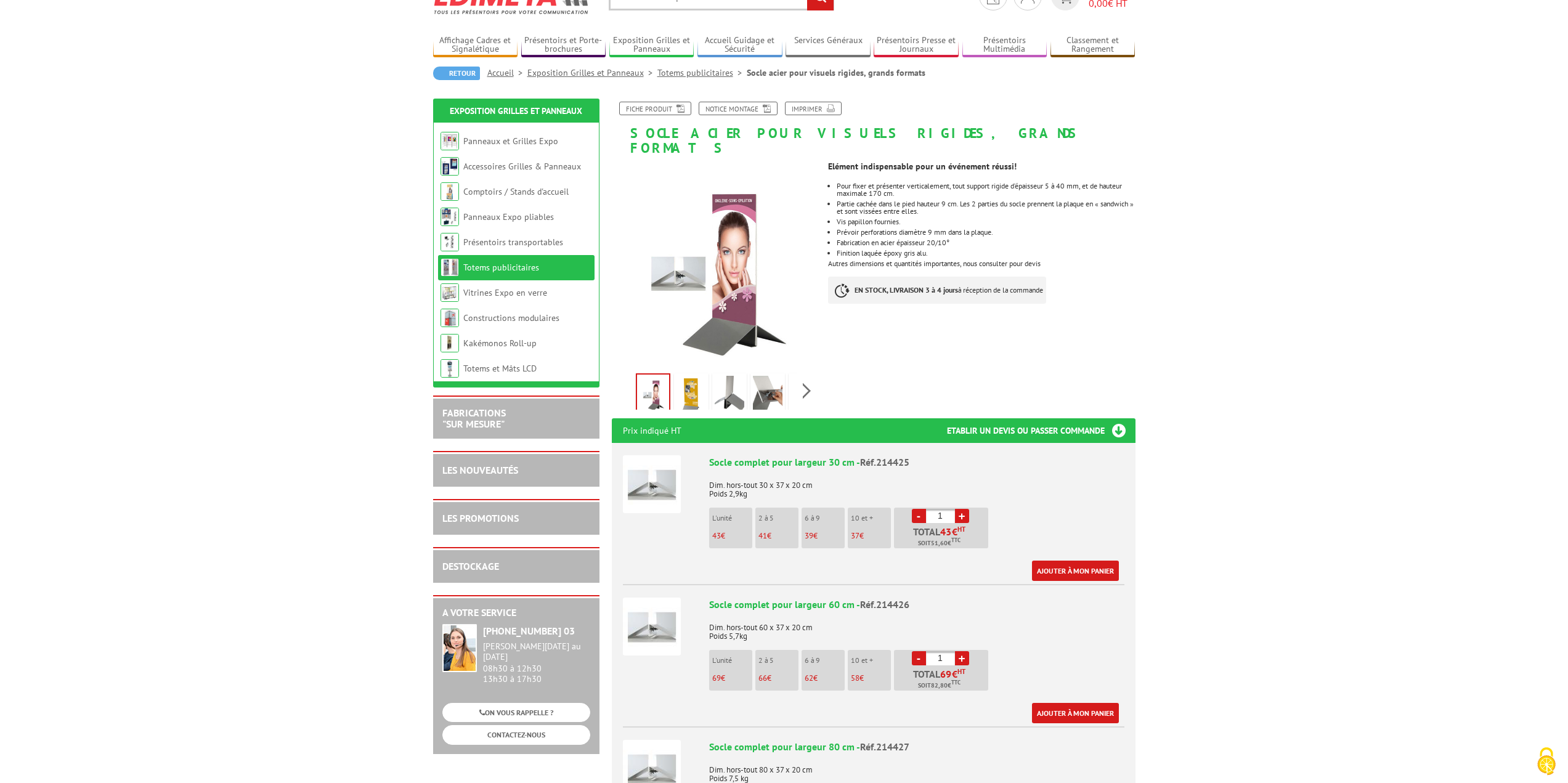
scroll to position [61, 0]
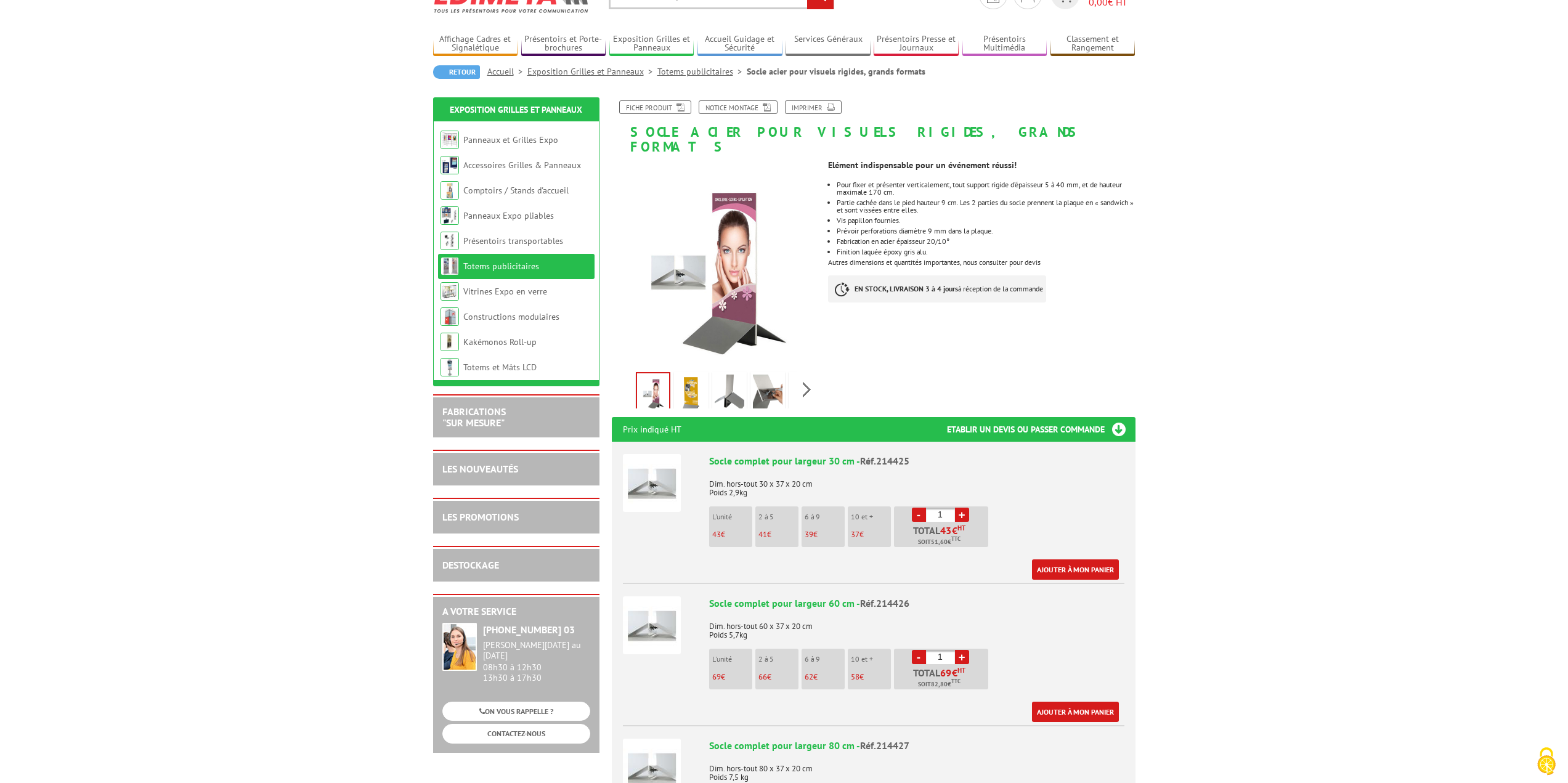
click at [820, 597] on div "Socle complet pour largeur 60 cm - Réf.214426" at bounding box center [916, 604] width 415 height 14
click at [821, 597] on div "Socle complet pour largeur 60 cm - Réf.214426" at bounding box center [916, 604] width 415 height 14
click at [833, 597] on div "Socle complet pour largeur 60 cm - Réf.214426 Dim. hors-tout 60 x 37 x 20 cm Po…" at bounding box center [916, 659] width 415 height 126
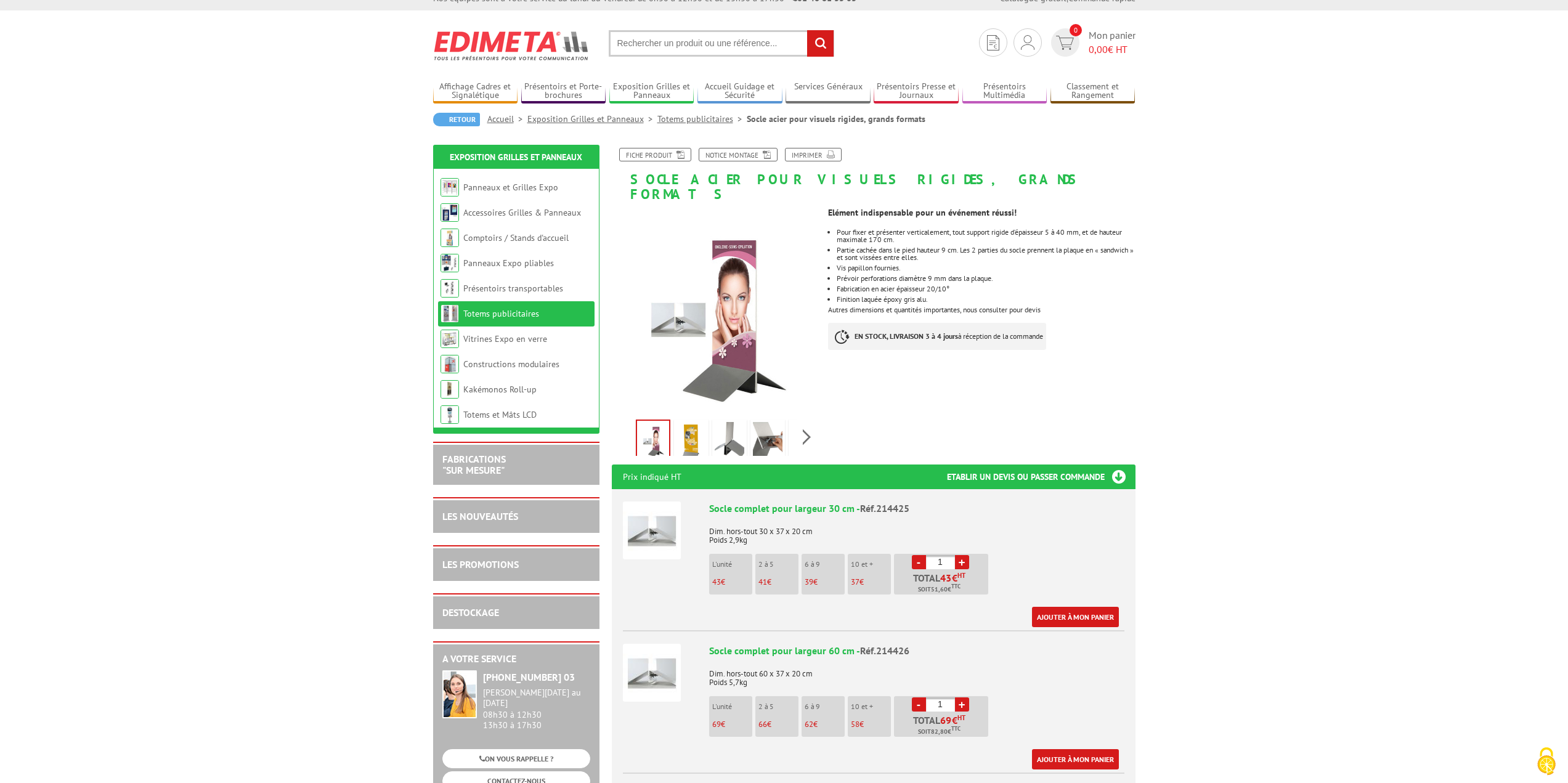
scroll to position [0, 0]
